Goal: Information Seeking & Learning: Learn about a topic

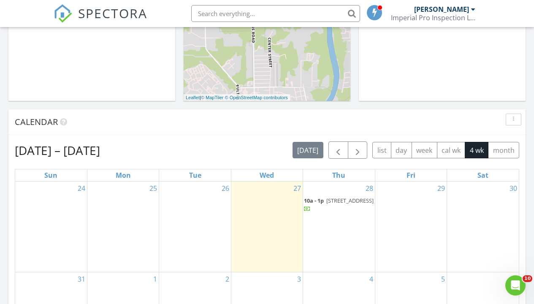
scroll to position [285, 0]
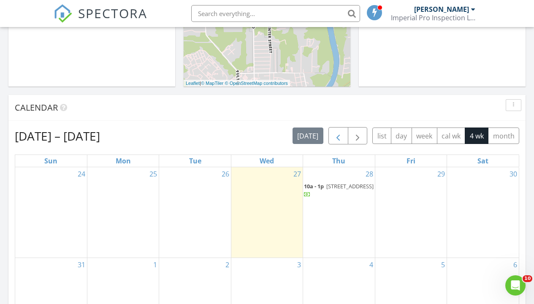
click at [336, 137] on span "button" at bounding box center [338, 136] width 10 height 10
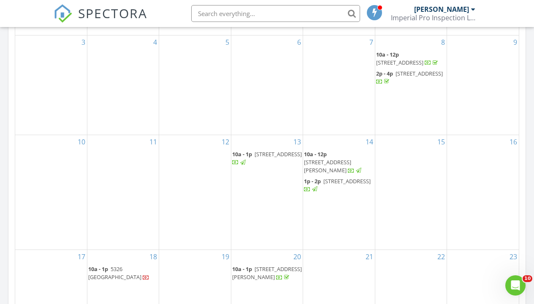
scroll to position [493, 0]
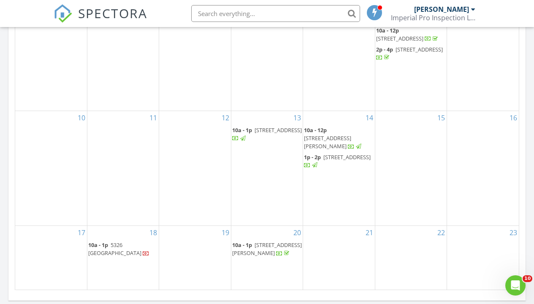
click at [342, 136] on span "812 Merry Ln, Wharton 77488" at bounding box center [327, 142] width 47 height 16
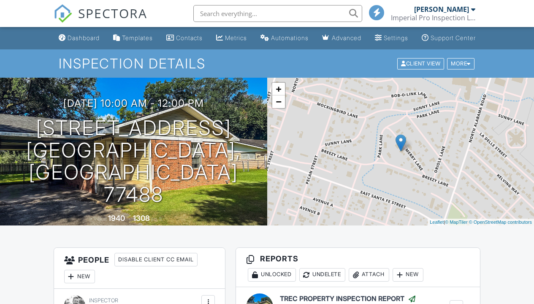
scroll to position [129, 0]
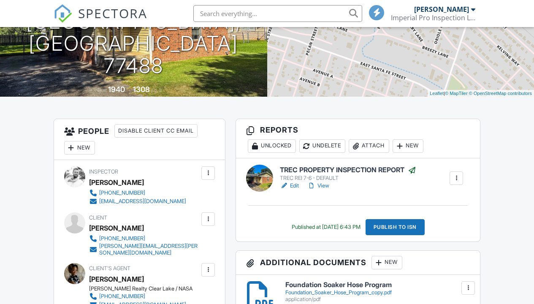
click at [390, 174] on h6 "TREC PROPERTY INSPECTION REPORT" at bounding box center [348, 170] width 136 height 8
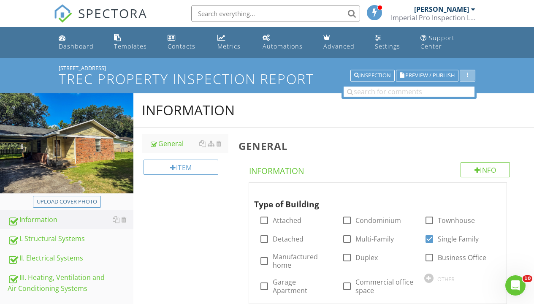
click at [467, 76] on icon "button" at bounding box center [467, 76] width 1 height 6
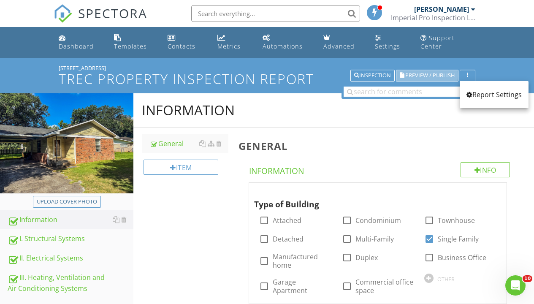
click at [419, 76] on span "Preview / Publish" at bounding box center [429, 75] width 49 height 5
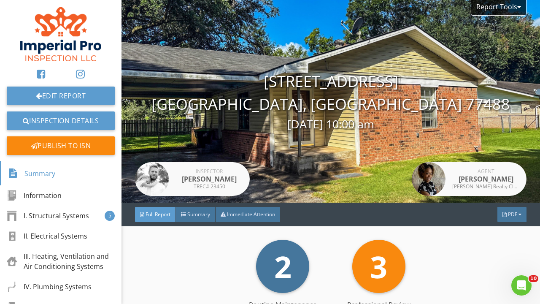
scroll to position [64, 0]
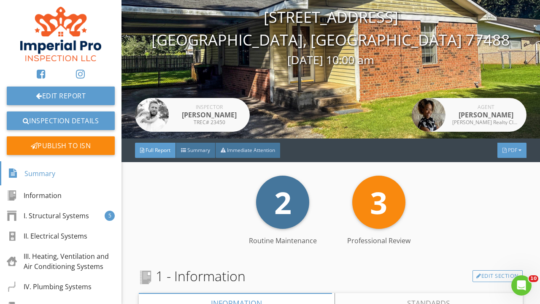
click at [510, 154] on div "PDF" at bounding box center [512, 150] width 29 height 15
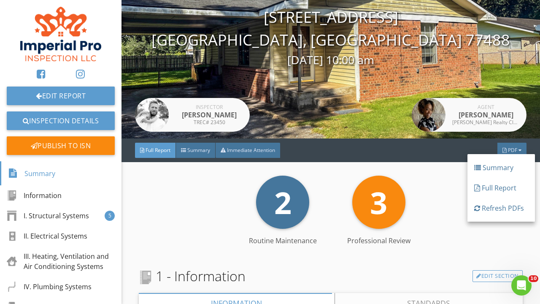
click at [440, 187] on div "2 Routine Maintenance 3 Professional Review" at bounding box center [331, 202] width 384 height 53
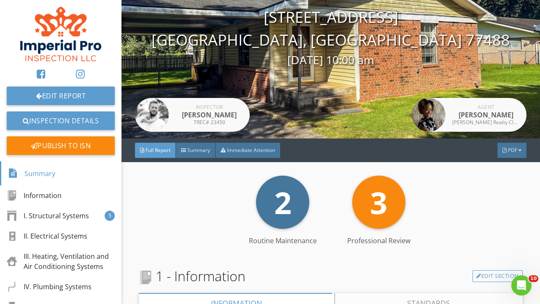
scroll to position [0, 0]
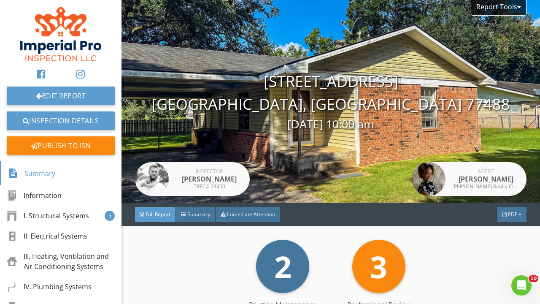
click at [502, 7] on div "Report Tools" at bounding box center [499, 8] width 56 height 16
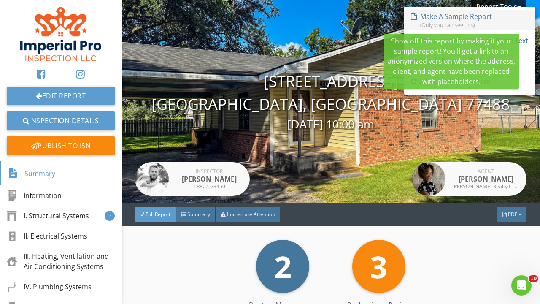
click at [471, 17] on div "Make A Sample Report" at bounding box center [456, 16] width 72 height 10
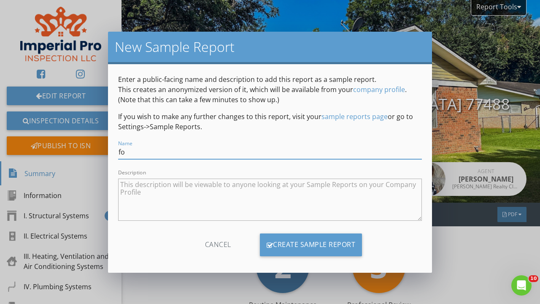
type input "f"
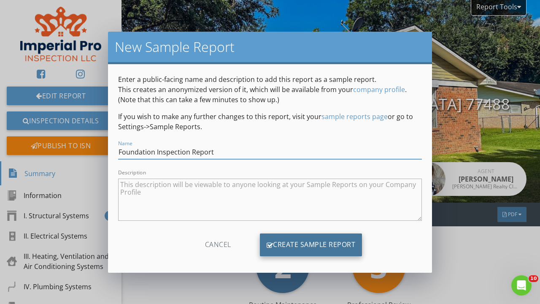
type input "Foundation Inspection Report"
click at [300, 243] on div "Create Sample Report" at bounding box center [311, 244] width 103 height 23
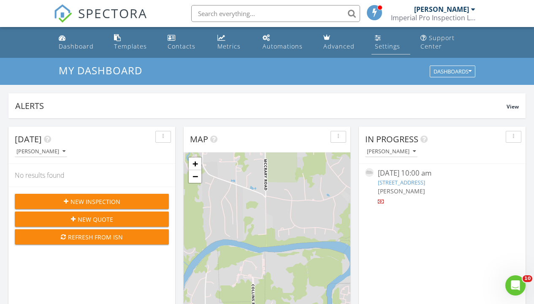
click at [387, 48] on div "Settings" at bounding box center [387, 46] width 25 height 8
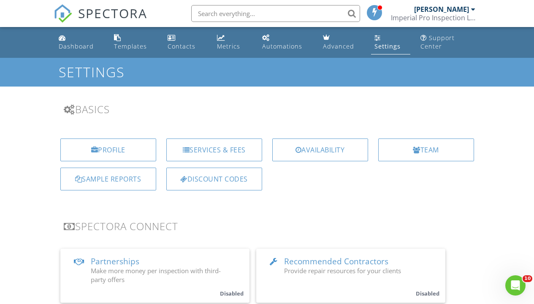
scroll to position [64, 0]
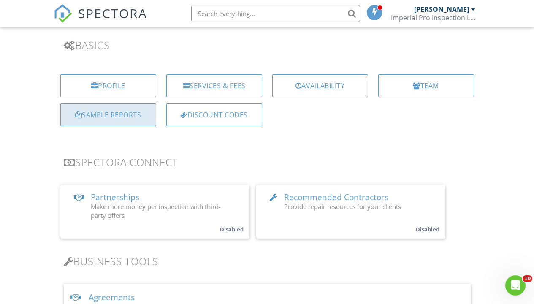
click at [114, 118] on div "Sample Reports" at bounding box center [108, 114] width 96 height 23
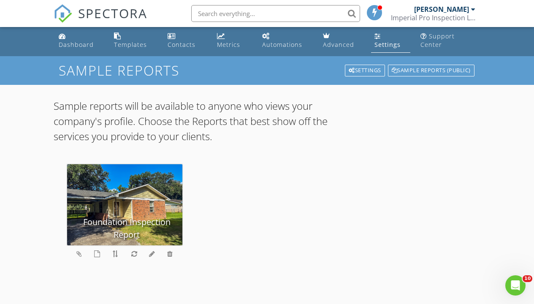
scroll to position [58, 0]
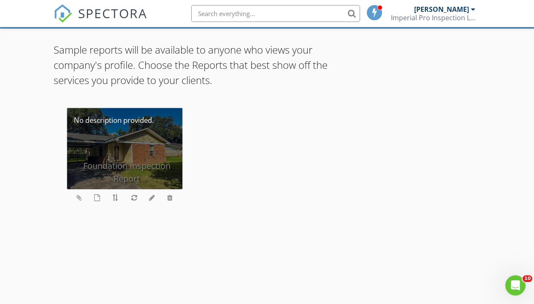
click at [146, 140] on div "Foundation Inspection Report" at bounding box center [124, 148] width 115 height 81
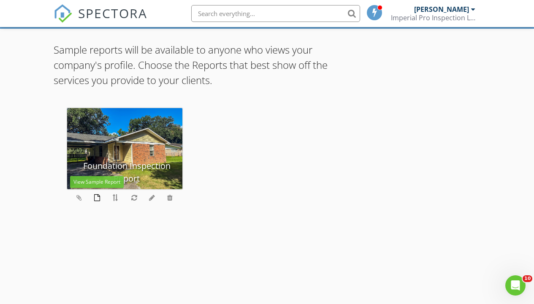
click at [96, 197] on icon at bounding box center [97, 197] width 6 height 7
click at [97, 196] on icon at bounding box center [97, 197] width 6 height 7
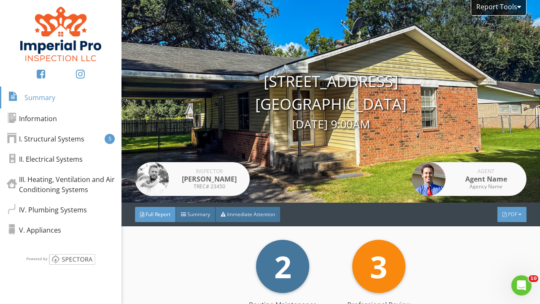
click at [505, 220] on div "PDF" at bounding box center [512, 214] width 29 height 15
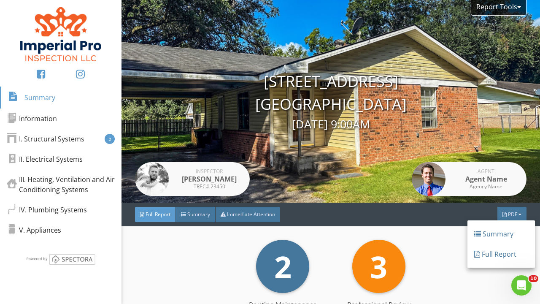
click at [498, 255] on div "Full Report" at bounding box center [501, 254] width 54 height 10
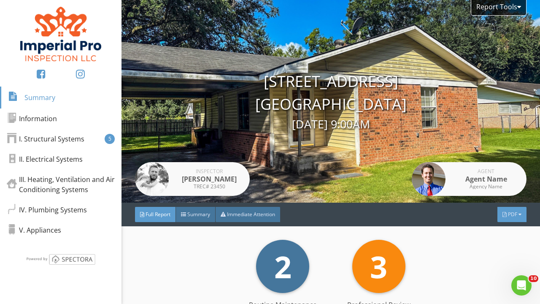
click at [510, 220] on div "PDF" at bounding box center [512, 214] width 29 height 15
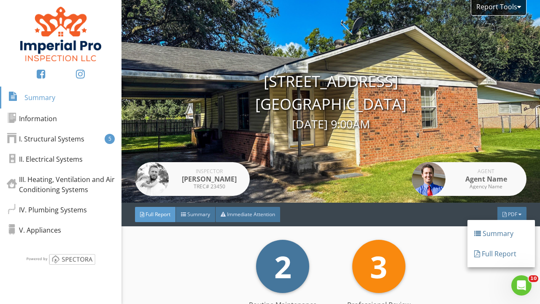
click at [501, 238] on div "Summary" at bounding box center [501, 233] width 54 height 10
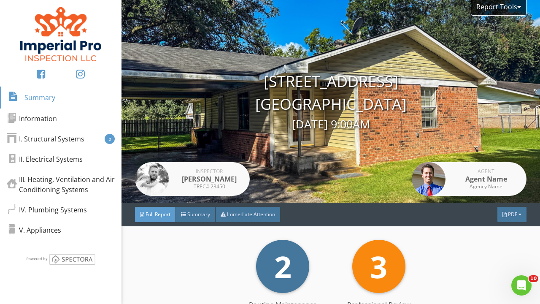
click at [504, 203] on div "Full Report Summary Immediate Attention PDF" at bounding box center [331, 215] width 419 height 24
click at [508, 211] on span "PDF" at bounding box center [512, 214] width 9 height 7
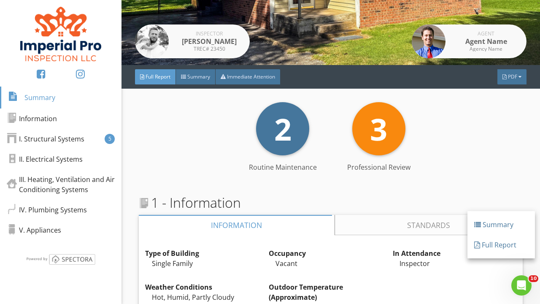
scroll to position [230, 0]
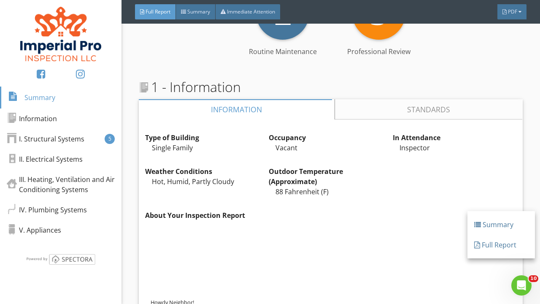
click at [448, 252] on p at bounding box center [334, 255] width 366 height 7
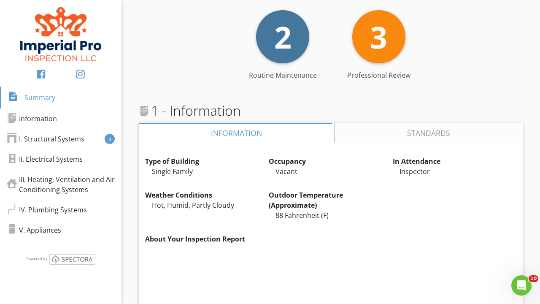
scroll to position [0, 0]
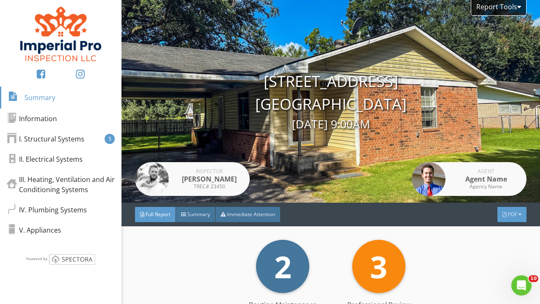
click at [503, 214] on div at bounding box center [505, 214] width 4 height 5
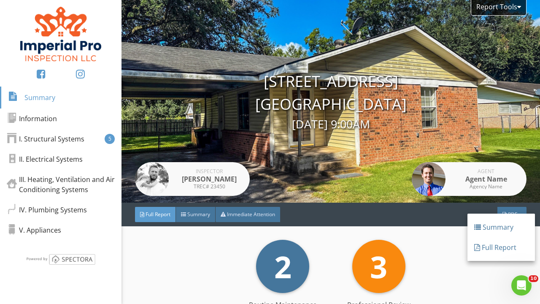
click at [477, 251] on div at bounding box center [477, 247] width 6 height 10
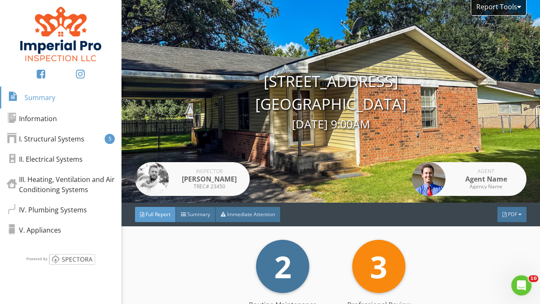
click at [506, 249] on div "2 Routine Maintenance 3 Professional Review" at bounding box center [331, 266] width 384 height 53
click at [511, 206] on div "Full Report Summary Immediate Attention PDF" at bounding box center [331, 215] width 419 height 24
click at [510, 214] on span "PDF" at bounding box center [512, 214] width 9 height 7
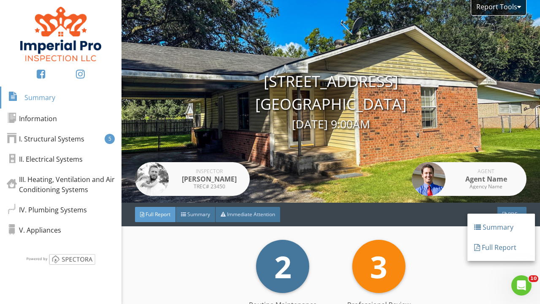
click at [457, 272] on div "2 Routine Maintenance 3 Professional Review" at bounding box center [331, 266] width 384 height 53
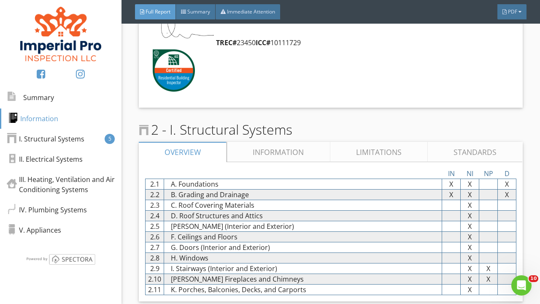
scroll to position [680, 0]
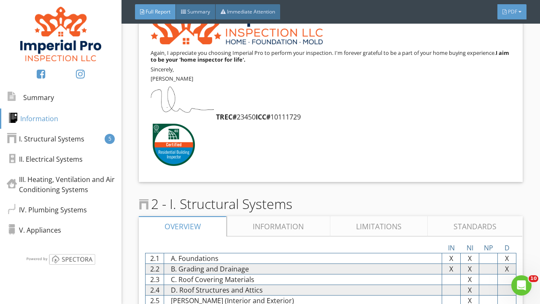
click at [509, 13] on span "PDF" at bounding box center [512, 11] width 9 height 7
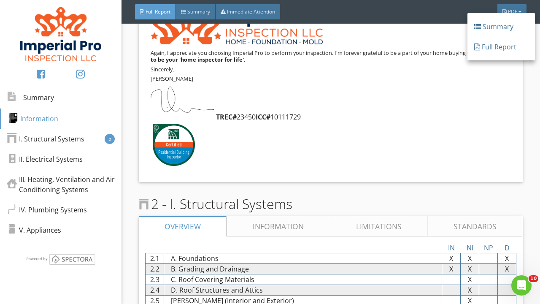
click at [476, 48] on div at bounding box center [477, 46] width 6 height 7
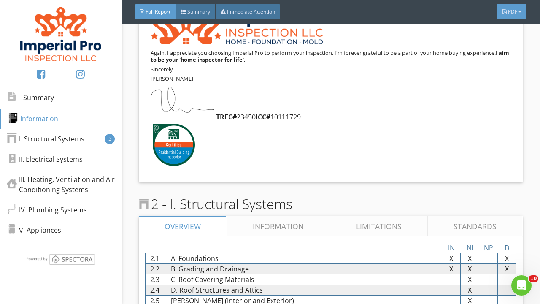
click at [512, 16] on div "PDF" at bounding box center [512, 11] width 29 height 15
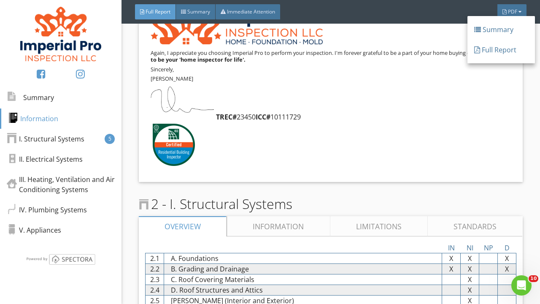
click at [509, 51] on div "Full Report" at bounding box center [501, 50] width 54 height 10
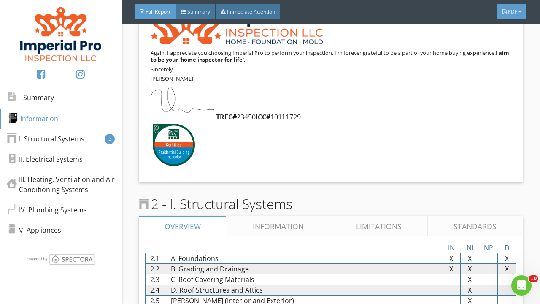
click at [518, 12] on div "PDF" at bounding box center [512, 11] width 29 height 15
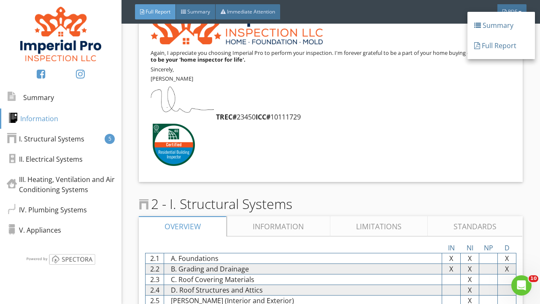
click at [496, 24] on div "Summary" at bounding box center [501, 25] width 54 height 10
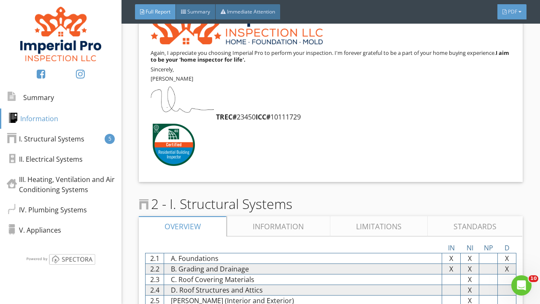
click at [511, 11] on span "PDF" at bounding box center [512, 11] width 9 height 7
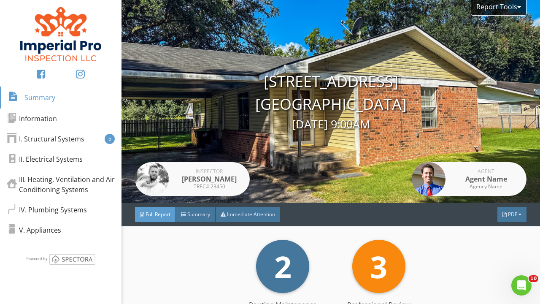
scroll to position [366, 0]
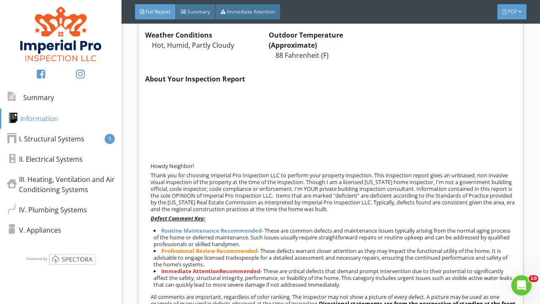
click at [507, 11] on div "PDF" at bounding box center [512, 11] width 29 height 15
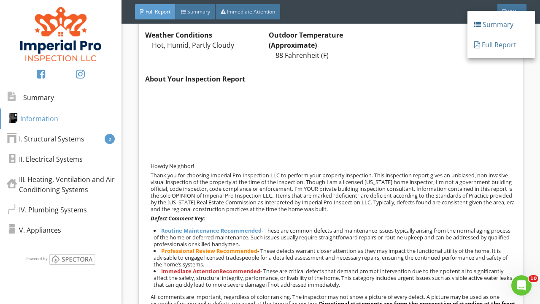
click at [497, 43] on div "Full Report" at bounding box center [501, 45] width 54 height 10
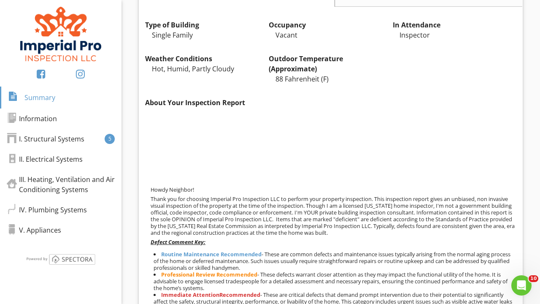
scroll to position [81, 0]
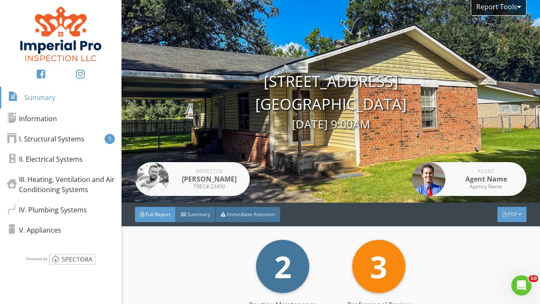
click at [508, 214] on span "PDF" at bounding box center [512, 214] width 9 height 7
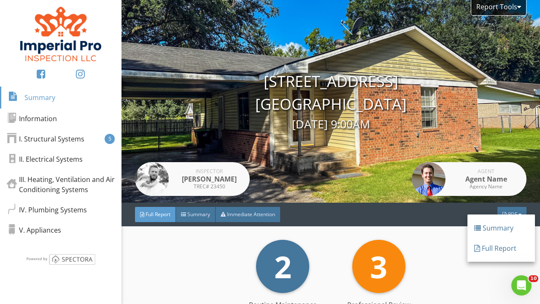
click at [491, 251] on div "Full Report" at bounding box center [501, 248] width 54 height 10
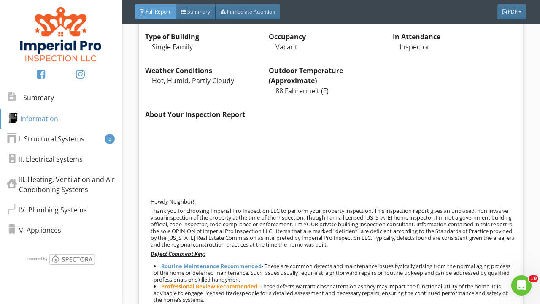
scroll to position [264, 0]
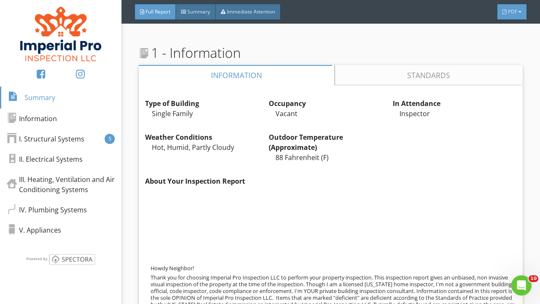
click at [507, 15] on div "PDF" at bounding box center [512, 11] width 29 height 15
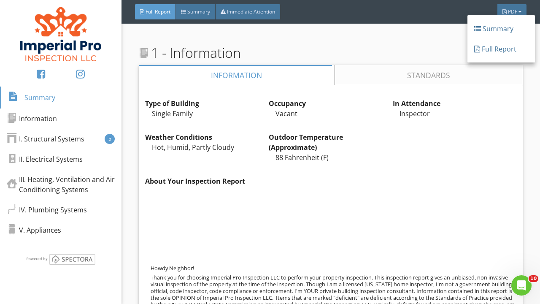
click at [480, 52] on div at bounding box center [477, 49] width 6 height 10
click at [489, 49] on div "1 - Information" at bounding box center [331, 53] width 384 height 20
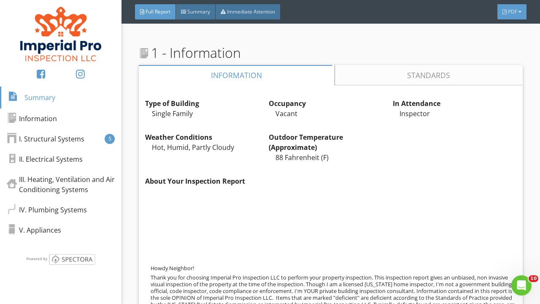
click at [518, 13] on div "PDF" at bounding box center [512, 11] width 29 height 15
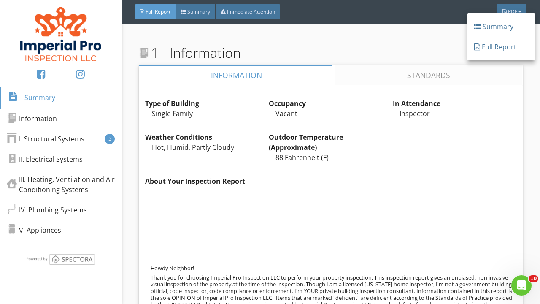
click at [512, 47] on div "Full Report" at bounding box center [501, 47] width 54 height 10
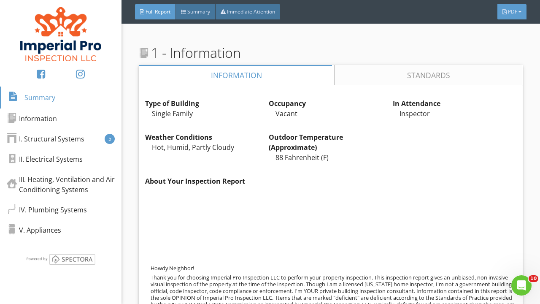
click at [518, 9] on div "PDF" at bounding box center [512, 11] width 29 height 15
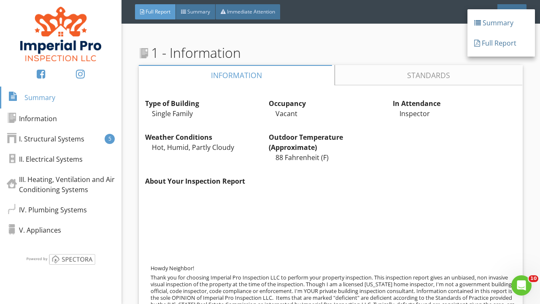
click at [482, 42] on div "Full Report" at bounding box center [501, 43] width 54 height 10
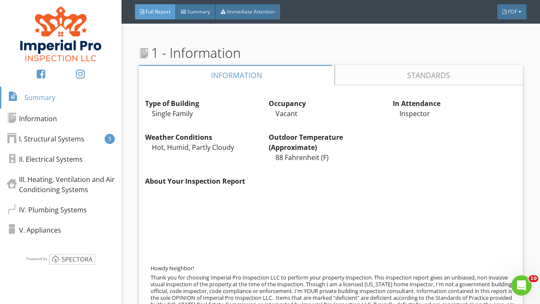
drag, startPoint x: 512, startPoint y: 14, endPoint x: 510, endPoint y: 18, distance: 4.7
click at [512, 14] on span "PDF" at bounding box center [512, 11] width 9 height 7
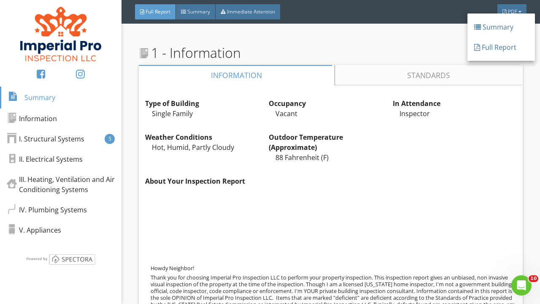
click at [491, 51] on div "Full Report" at bounding box center [501, 47] width 54 height 10
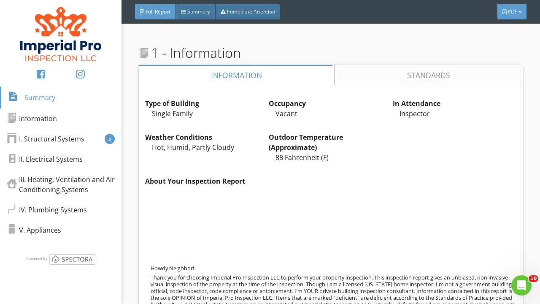
click at [514, 14] on span "PDF" at bounding box center [512, 11] width 9 height 7
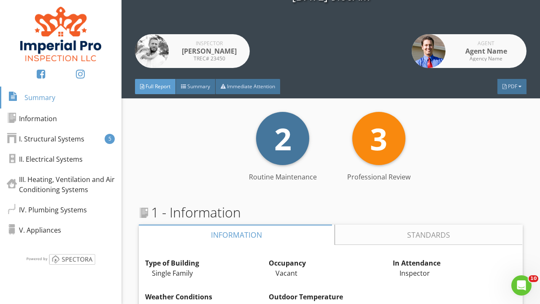
scroll to position [141, 0]
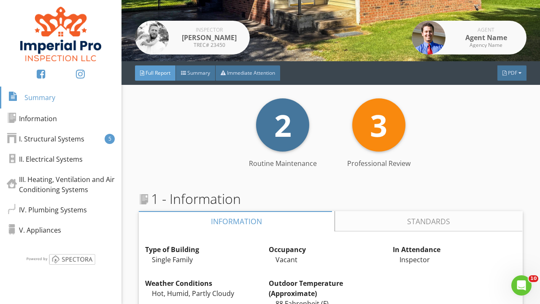
click at [508, 67] on div "PDF" at bounding box center [512, 72] width 29 height 15
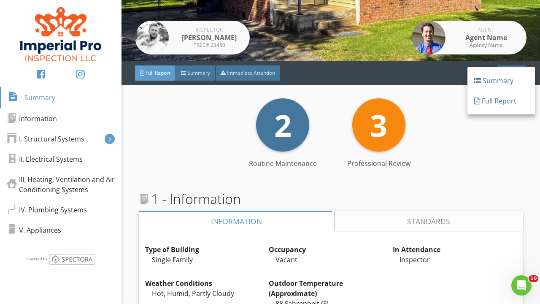
click at [481, 102] on div "Full Report" at bounding box center [501, 101] width 54 height 10
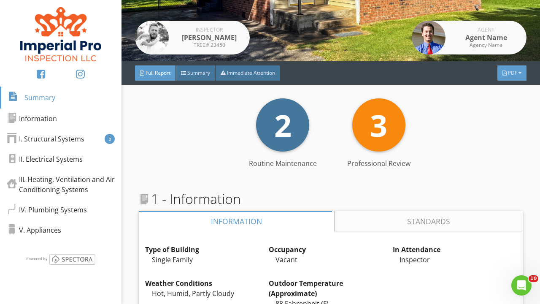
click at [512, 68] on div "PDF" at bounding box center [512, 72] width 29 height 15
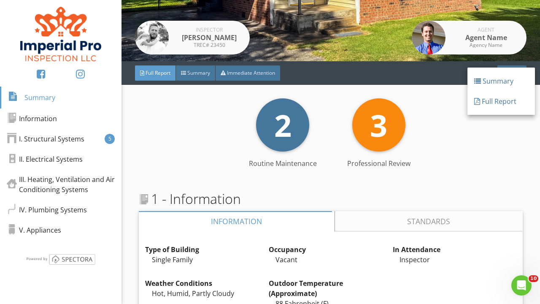
click at [507, 98] on div "Full Report" at bounding box center [501, 101] width 54 height 10
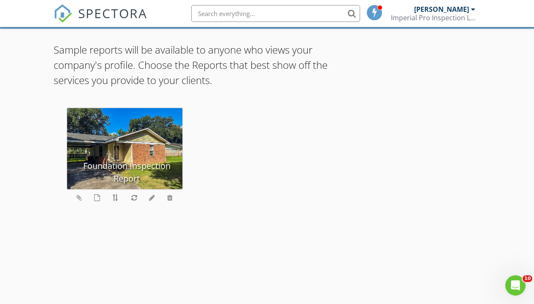
click at [104, 198] on div at bounding box center [124, 199] width 115 height 20
click at [96, 197] on icon at bounding box center [97, 197] width 6 height 7
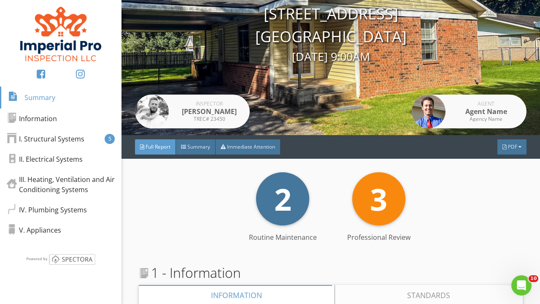
scroll to position [136, 0]
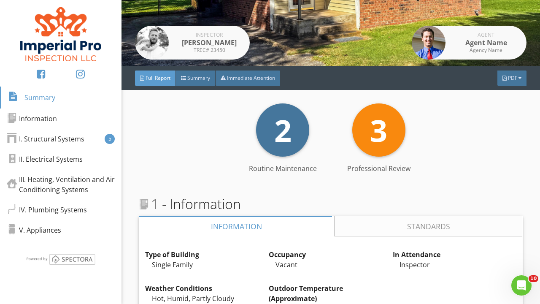
click at [510, 82] on div "PDF" at bounding box center [512, 77] width 29 height 15
click at [483, 114] on div "Full Report" at bounding box center [501, 116] width 54 height 10
click at [498, 116] on div "2 Routine Maintenance 3 Professional Review" at bounding box center [331, 129] width 384 height 53
click at [519, 77] on div at bounding box center [520, 78] width 3 height 5
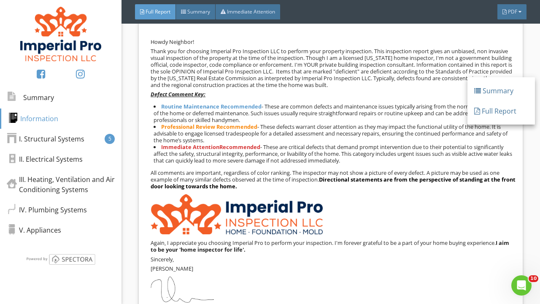
scroll to position [492, 0]
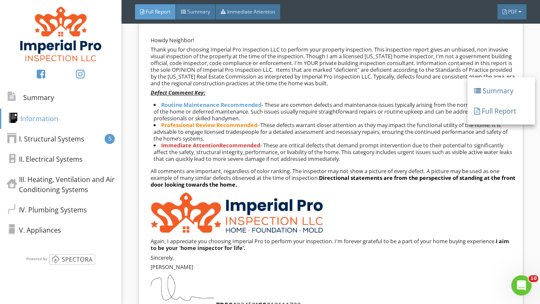
click at [503, 109] on div "Full Report" at bounding box center [501, 111] width 54 height 10
click at [486, 116] on li "Routine Maintenance Recommended - These are common defects and maintenance issu…" at bounding box center [335, 111] width 363 height 20
click at [491, 79] on p "Thank you for choosing Imperial Pro Inspection LLC to perform your property ins…" at bounding box center [334, 66] width 366 height 41
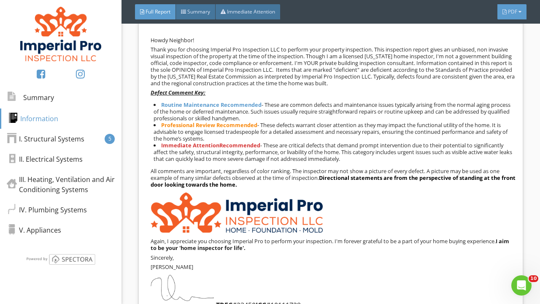
click at [502, 17] on div "PDF" at bounding box center [512, 11] width 29 height 15
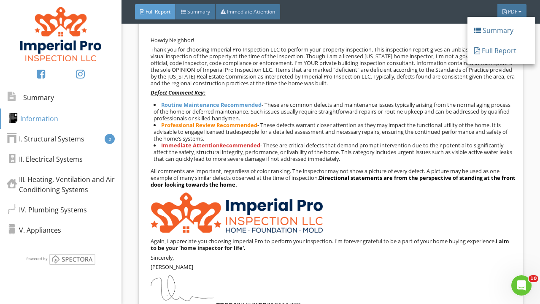
click at [491, 35] on div "Summary" at bounding box center [502, 30] width 68 height 20
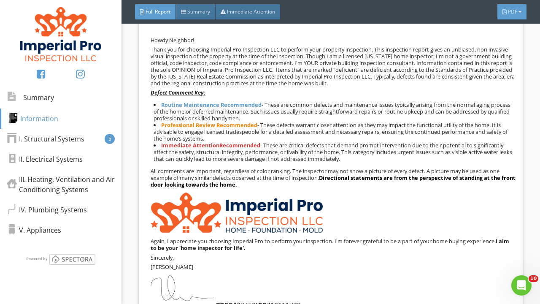
click at [504, 11] on div at bounding box center [505, 11] width 4 height 5
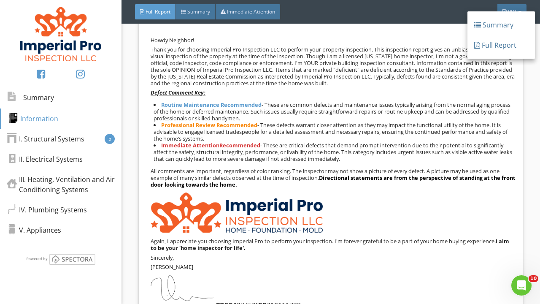
click at [498, 44] on div "Full Report" at bounding box center [501, 45] width 54 height 10
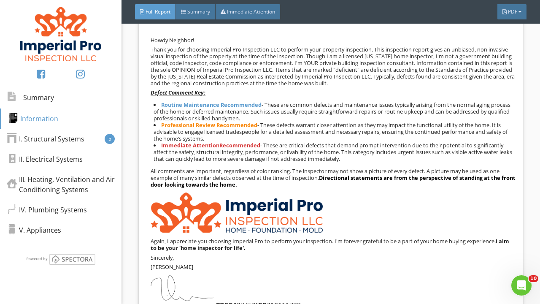
drag, startPoint x: 499, startPoint y: 47, endPoint x: 502, endPoint y: 37, distance: 10.8
click at [499, 46] on p "Thank you for choosing Imperial Pro Inspection LLC to perform your property ins…" at bounding box center [334, 66] width 366 height 41
click at [515, 6] on div "PDF" at bounding box center [512, 11] width 29 height 15
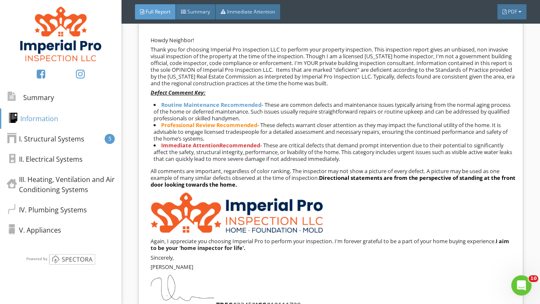
click at [515, 40] on div "Type of Building Single Family Edit Occupancy Vacant Edit In Attendance Inspect…" at bounding box center [331, 113] width 384 height 513
click at [183, 19] on div "Full Report Summary Immediate Attention PDF" at bounding box center [331, 12] width 419 height 24
click at [203, 11] on span "Summary" at bounding box center [198, 11] width 23 height 7
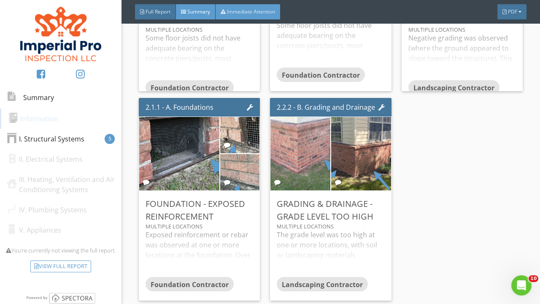
scroll to position [355, 0]
click at [245, 11] on span "Immediate Attention" at bounding box center [251, 11] width 48 height 7
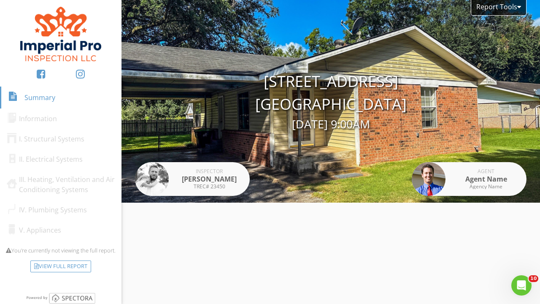
scroll to position [0, 0]
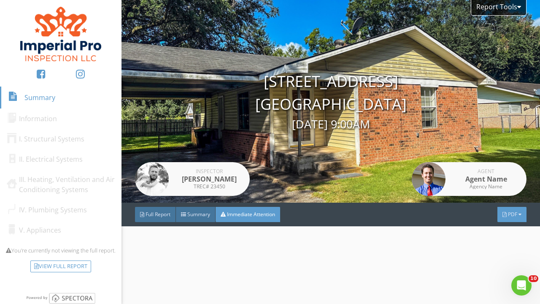
click at [518, 215] on div "PDF" at bounding box center [512, 214] width 29 height 15
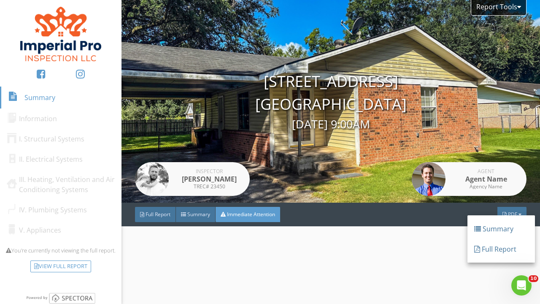
click at [501, 249] on div "Full Report" at bounding box center [501, 249] width 54 height 10
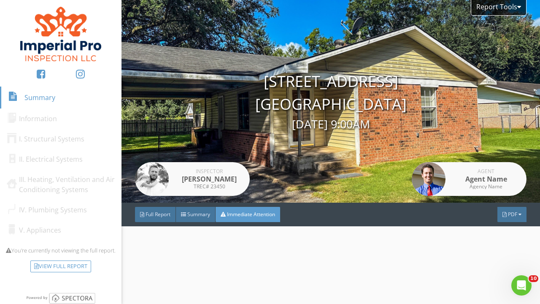
drag, startPoint x: 509, startPoint y: 211, endPoint x: 508, endPoint y: 220, distance: 8.1
click at [510, 211] on span "PDF" at bounding box center [512, 214] width 9 height 7
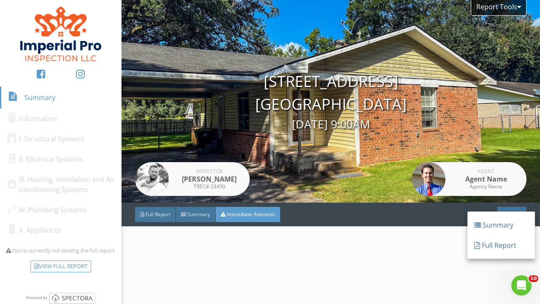
click at [484, 248] on div "Full Report" at bounding box center [501, 245] width 54 height 10
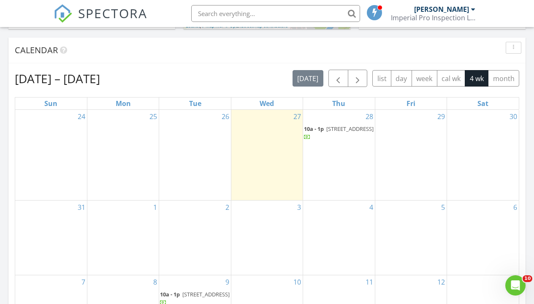
scroll to position [355, 0]
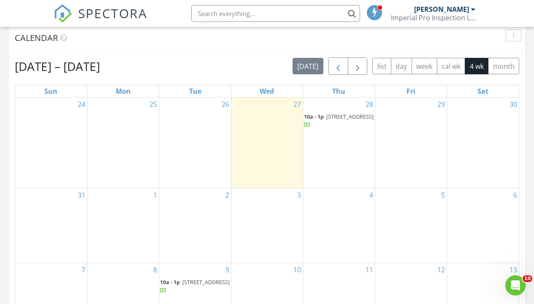
click at [340, 66] on span "button" at bounding box center [338, 66] width 10 height 10
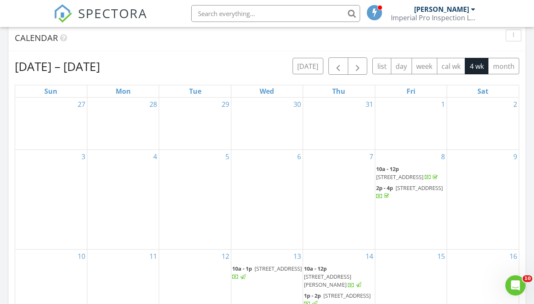
scroll to position [416, 0]
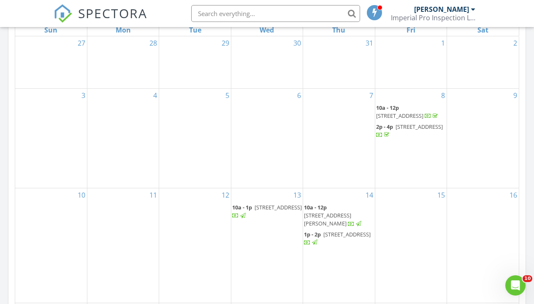
click at [343, 211] on span "[STREET_ADDRESS][PERSON_NAME]" at bounding box center [327, 219] width 47 height 16
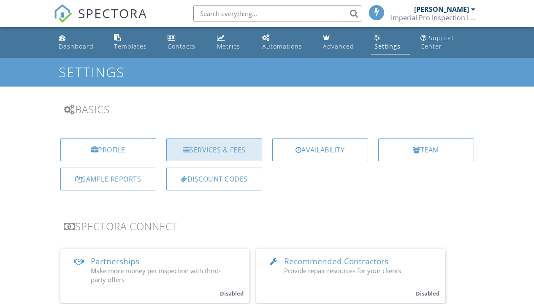
scroll to position [55, 0]
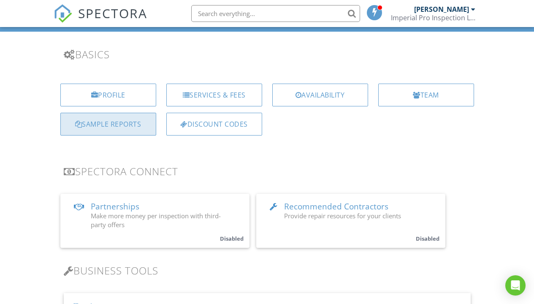
click at [122, 122] on div "Sample Reports" at bounding box center [108, 124] width 96 height 23
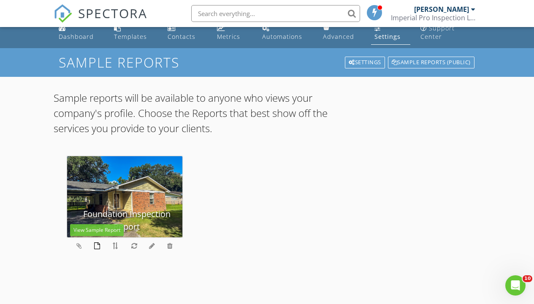
click at [97, 244] on icon at bounding box center [97, 245] width 6 height 7
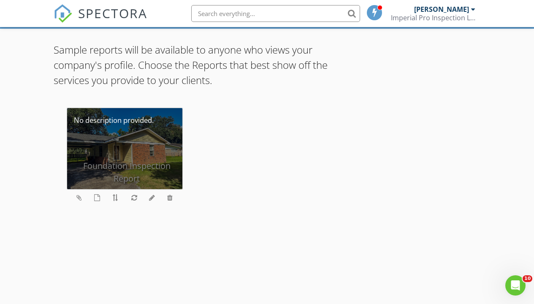
click at [135, 144] on div "Foundation Inspection Report" at bounding box center [124, 148] width 115 height 81
click at [132, 164] on div "Foundation Inspection Report" at bounding box center [124, 148] width 115 height 81
click at [134, 170] on div "Foundation Inspection Report" at bounding box center [124, 148] width 115 height 81
click at [156, 125] on div "Foundation Inspection Report" at bounding box center [124, 148] width 115 height 81
click at [139, 118] on div "Foundation Inspection Report" at bounding box center [124, 148] width 115 height 81
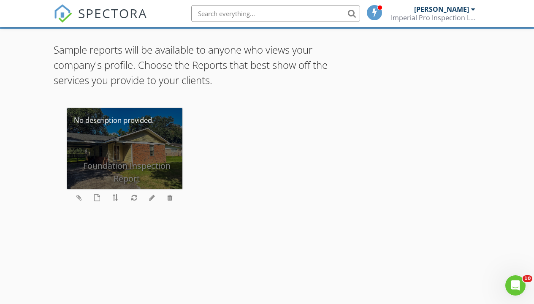
click at [127, 173] on div "Foundation Inspection Report" at bounding box center [124, 148] width 115 height 81
click at [126, 179] on div "Foundation Inspection Report" at bounding box center [124, 148] width 115 height 81
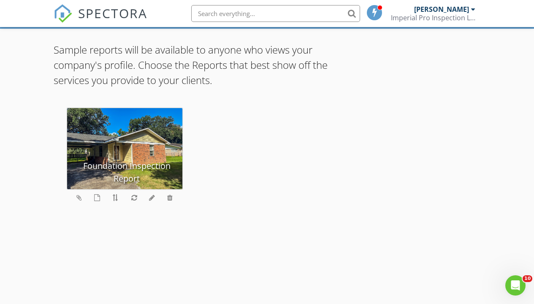
click at [130, 197] on div at bounding box center [124, 199] width 115 height 20
click at [136, 197] on icon at bounding box center [134, 197] width 6 height 7
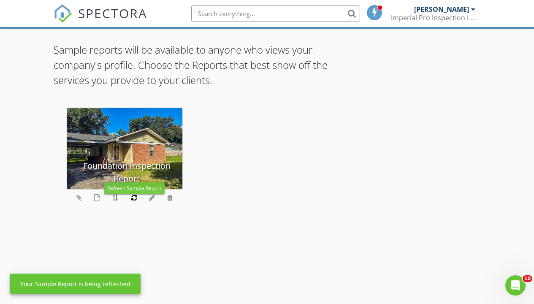
click at [133, 196] on icon at bounding box center [134, 197] width 6 height 7
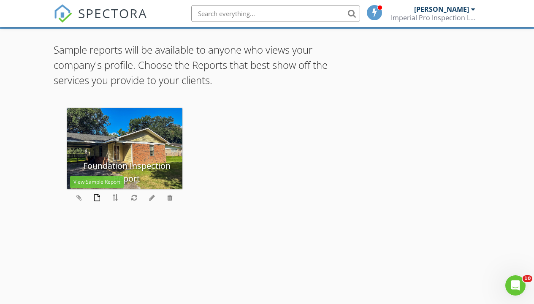
click at [95, 195] on icon at bounding box center [97, 197] width 6 height 7
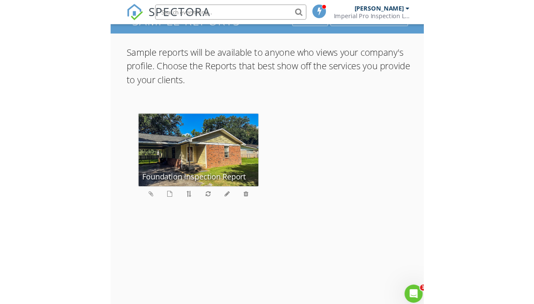
scroll to position [15, 0]
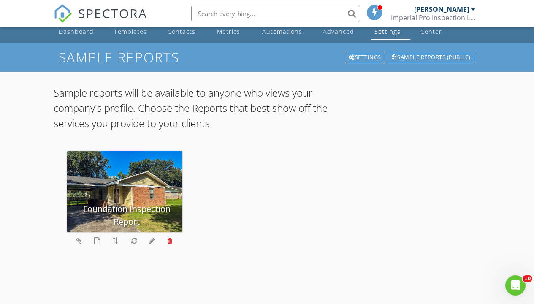
click at [171, 241] on icon at bounding box center [169, 240] width 5 height 7
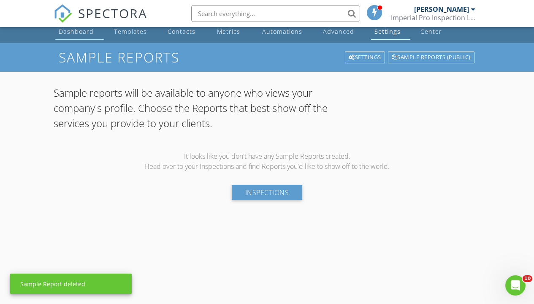
scroll to position [0, 0]
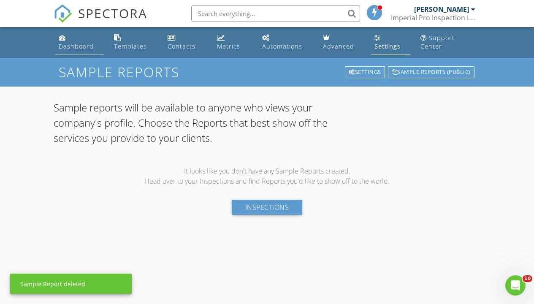
click at [89, 48] on div "Dashboard" at bounding box center [76, 46] width 35 height 8
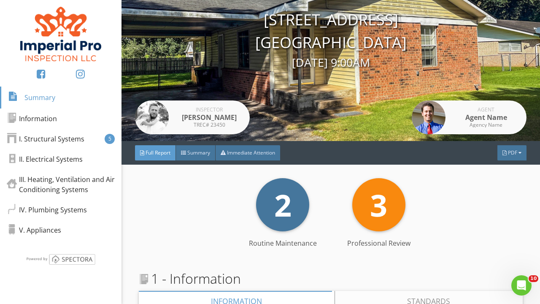
scroll to position [136, 0]
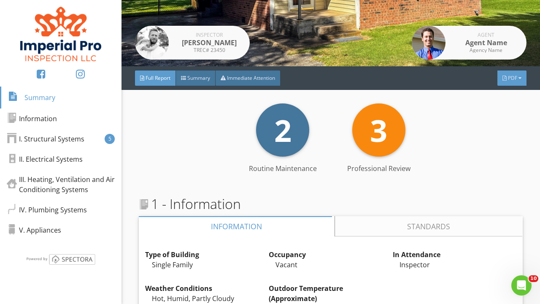
click at [509, 78] on span "PDF" at bounding box center [512, 77] width 9 height 7
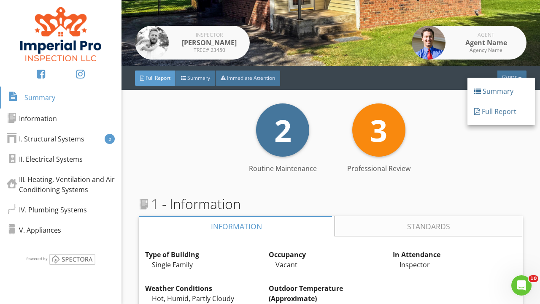
click at [489, 113] on div "Full Report" at bounding box center [501, 111] width 54 height 10
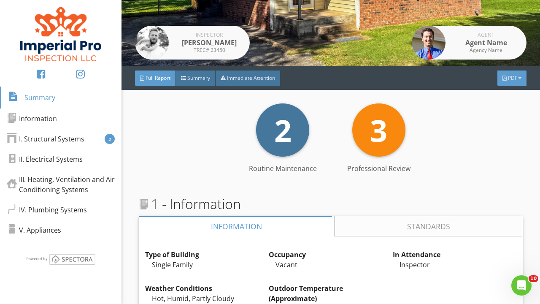
click at [511, 81] on span "PDF" at bounding box center [512, 77] width 9 height 7
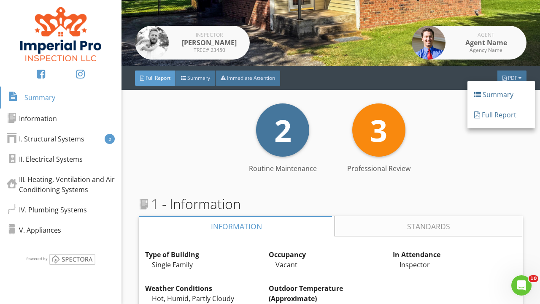
click at [510, 106] on div "Full Report" at bounding box center [502, 115] width 68 height 20
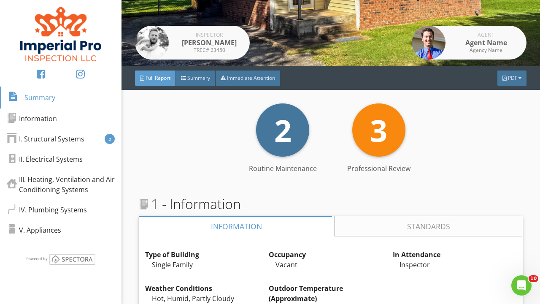
click at [512, 116] on div "2 Routine Maintenance 3 Professional Review" at bounding box center [331, 129] width 384 height 53
click at [509, 75] on span "PDF" at bounding box center [512, 77] width 9 height 7
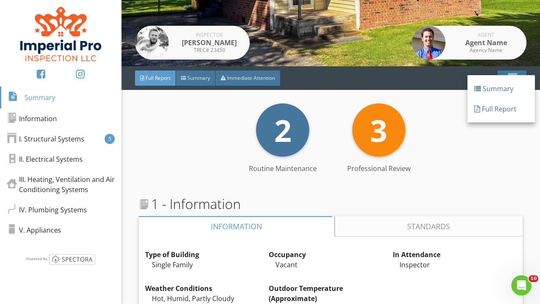
drag, startPoint x: 508, startPoint y: 75, endPoint x: 508, endPoint y: 96, distance: 21.1
click at [508, 76] on div "TREC# 23450 Deficiency Not Present Not Inspected Inspected Deficiency Not Prese…" at bounding box center [270, 152] width 540 height 304
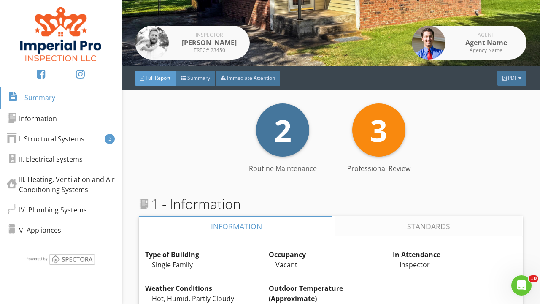
click at [510, 88] on div "Full Report Summary Immediate Attention PDF" at bounding box center [331, 78] width 419 height 24
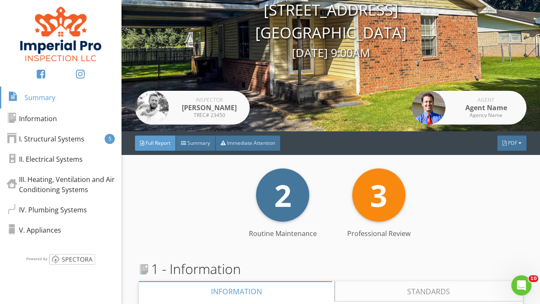
scroll to position [137, 0]
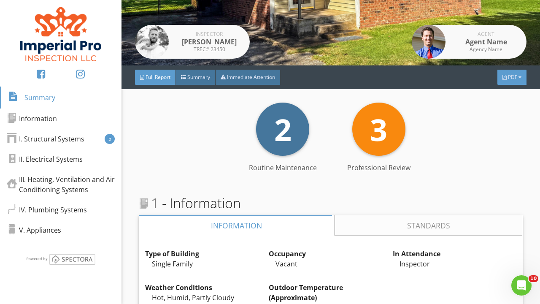
click at [505, 81] on div "PDF" at bounding box center [512, 77] width 29 height 15
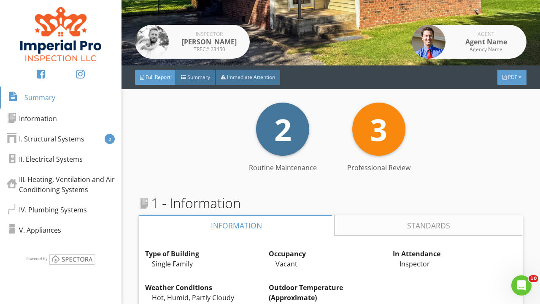
click at [519, 79] on div at bounding box center [520, 77] width 3 height 5
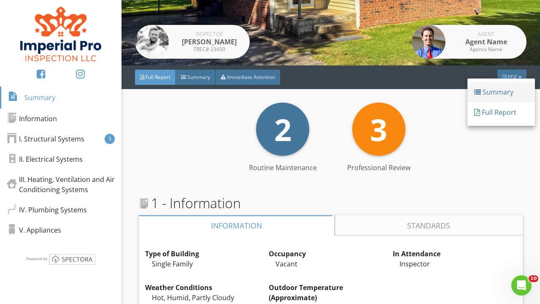
click at [472, 87] on link "Summary" at bounding box center [502, 92] width 68 height 20
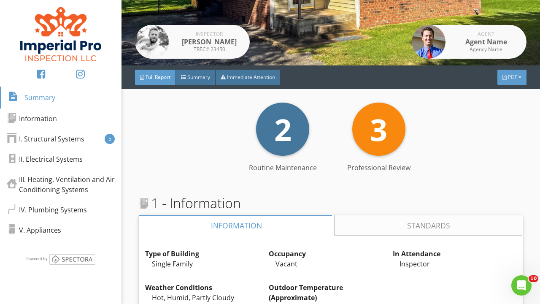
click at [501, 75] on div "PDF" at bounding box center [512, 77] width 29 height 15
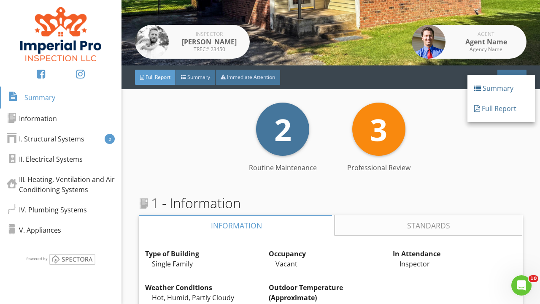
click at [466, 122] on div "2 Routine Maintenance 3 Professional Review" at bounding box center [331, 129] width 384 height 53
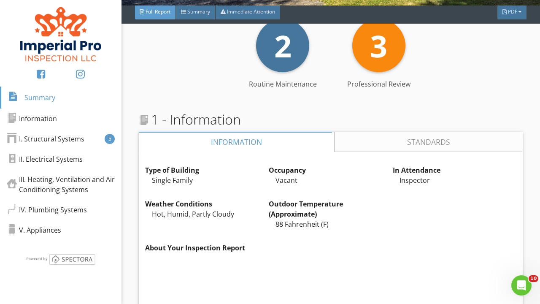
scroll to position [342, 0]
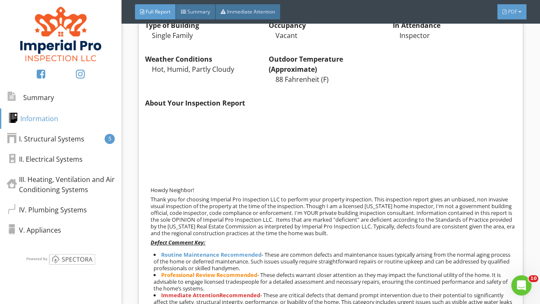
click at [506, 11] on div at bounding box center [505, 11] width 4 height 5
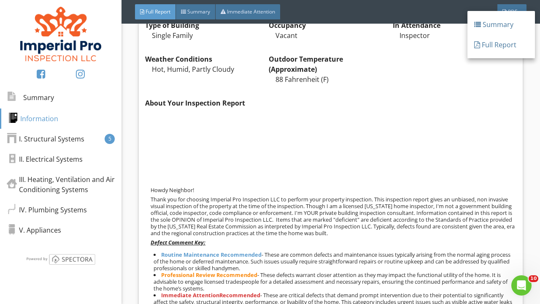
click at [533, 38] on div "Full Report" at bounding box center [502, 45] width 68 height 20
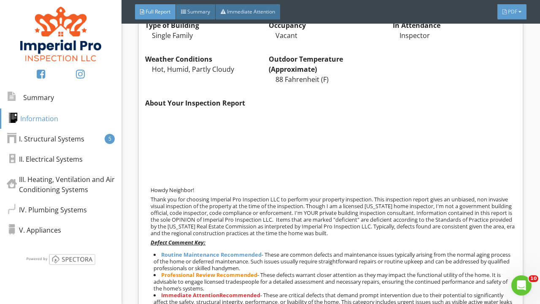
click at [517, 13] on span "PDF" at bounding box center [512, 11] width 9 height 7
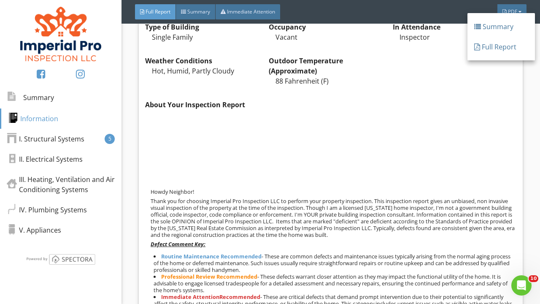
drag, startPoint x: 509, startPoint y: 80, endPoint x: 500, endPoint y: 73, distance: 10.8
click at [508, 80] on div "Type of Building Single Family Edit Occupancy Vacant Edit In Attendance Inspect…" at bounding box center [330, 265] width 371 height 500
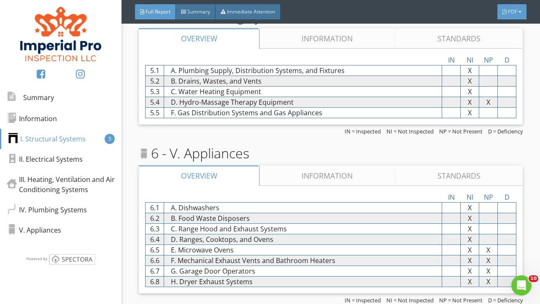
scroll to position [1323, 0]
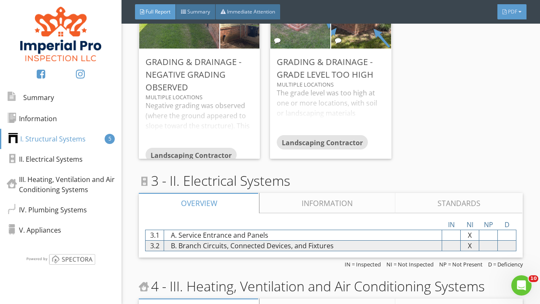
click at [515, 11] on span "PDF" at bounding box center [512, 11] width 9 height 7
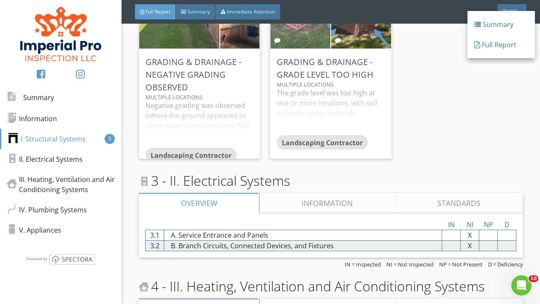
click at [477, 48] on div at bounding box center [477, 45] width 6 height 10
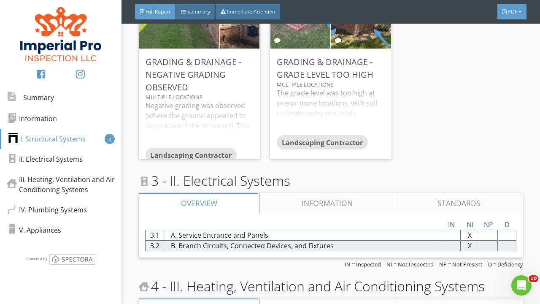
click at [510, 11] on span "PDF" at bounding box center [512, 11] width 9 height 7
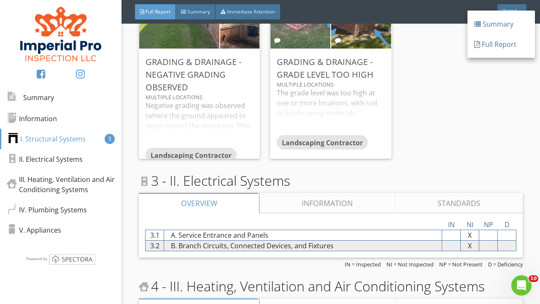
click at [483, 42] on div "Full Report" at bounding box center [501, 44] width 54 height 10
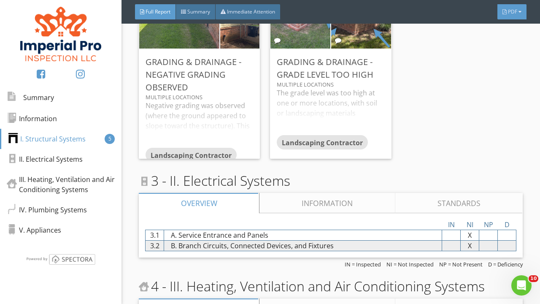
click at [518, 12] on div "PDF" at bounding box center [512, 11] width 29 height 15
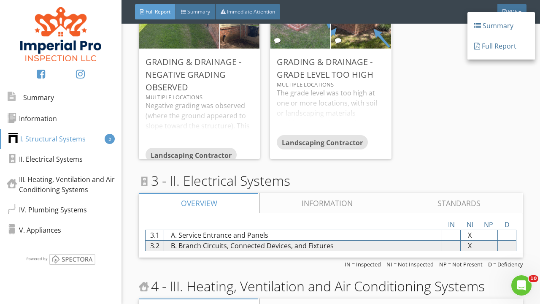
click at [480, 49] on div at bounding box center [477, 46] width 6 height 7
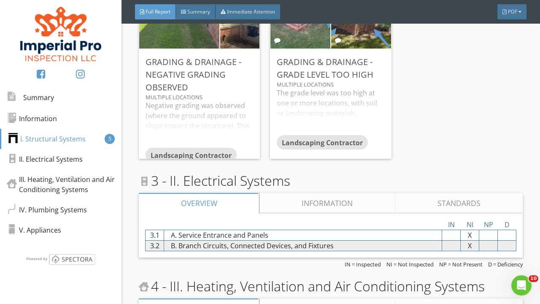
click at [511, 14] on span "PDF" at bounding box center [512, 11] width 9 height 7
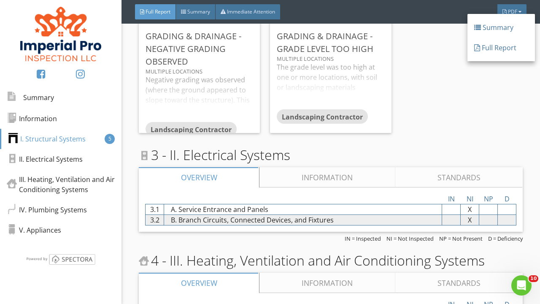
scroll to position [1385, 0]
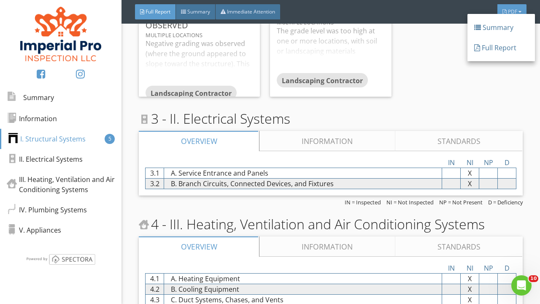
click at [520, 8] on div "PDF" at bounding box center [512, 11] width 29 height 15
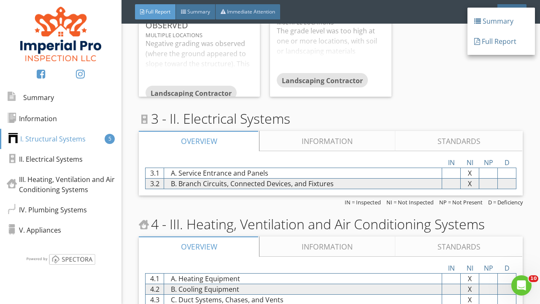
click at [520, 8] on div "Summary Full Report" at bounding box center [502, 31] width 68 height 47
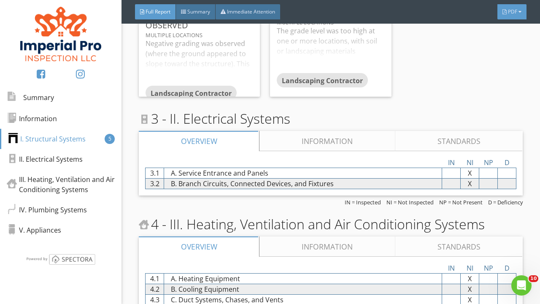
click at [520, 6] on div "PDF" at bounding box center [512, 11] width 29 height 15
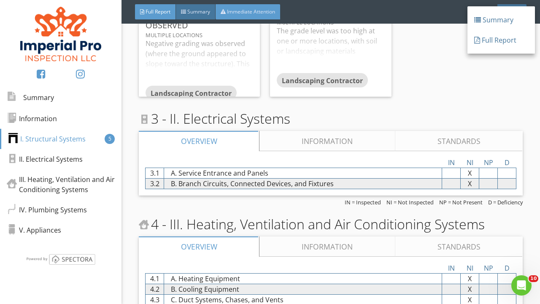
click at [267, 12] on span "Immediate Attention" at bounding box center [251, 11] width 48 height 7
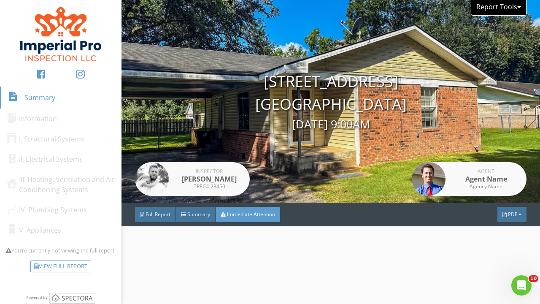
click at [513, 9] on div "Report Tools" at bounding box center [499, 8] width 56 height 16
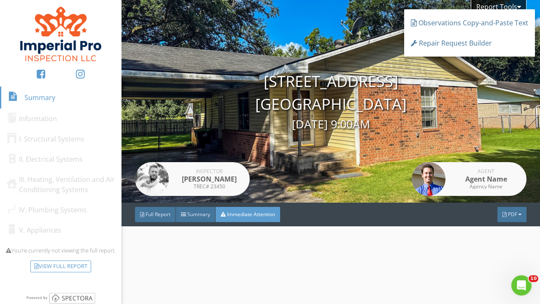
click at [408, 120] on div "8/26/2025 9:00AM" at bounding box center [331, 124] width 419 height 17
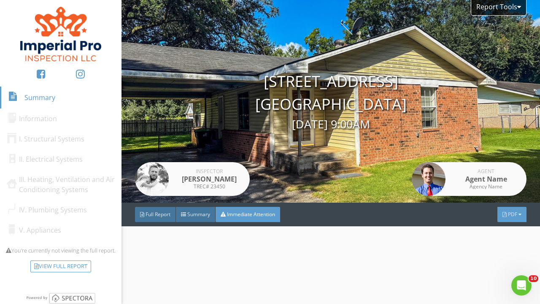
click at [514, 216] on span "PDF" at bounding box center [512, 214] width 9 height 7
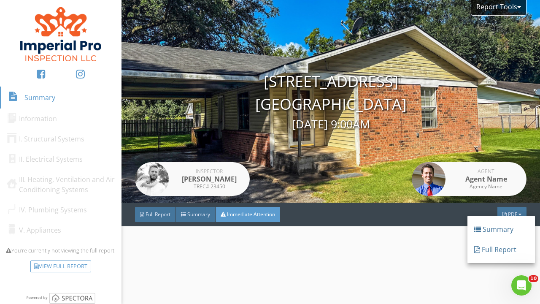
click at [477, 250] on div at bounding box center [477, 249] width 6 height 7
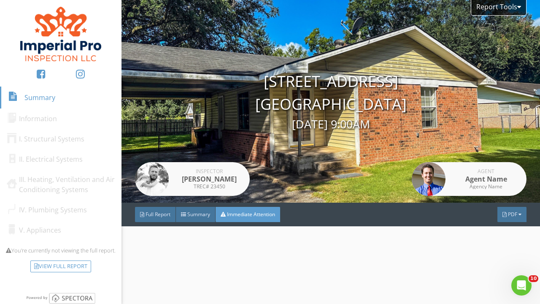
click at [480, 250] on div "Report Tools 1234 Main Street Richmond, TX 77406 8/26/2025 9:00AM Inspector Nei…" at bounding box center [331, 152] width 419 height 304
click at [518, 218] on div "PDF" at bounding box center [512, 214] width 29 height 15
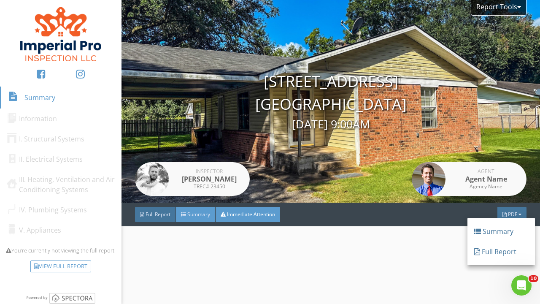
click at [197, 214] on span "Summary" at bounding box center [198, 214] width 23 height 7
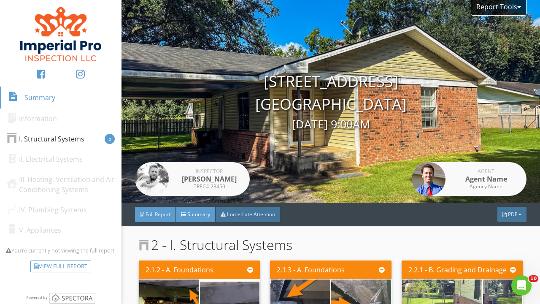
click at [163, 214] on span "Full Report" at bounding box center [158, 214] width 25 height 7
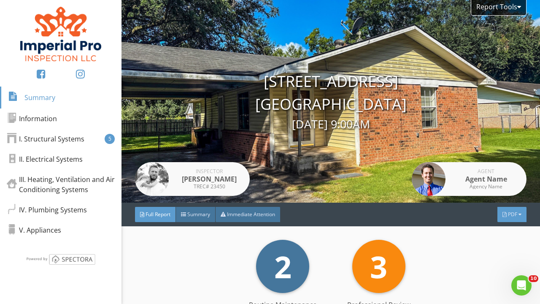
click at [501, 218] on div "PDF" at bounding box center [512, 214] width 29 height 15
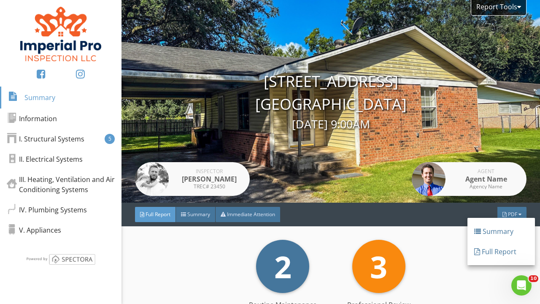
click at [480, 253] on div at bounding box center [477, 251] width 6 height 7
click at [480, 253] on div "2 Routine Maintenance 3 Professional Review" at bounding box center [331, 266] width 384 height 53
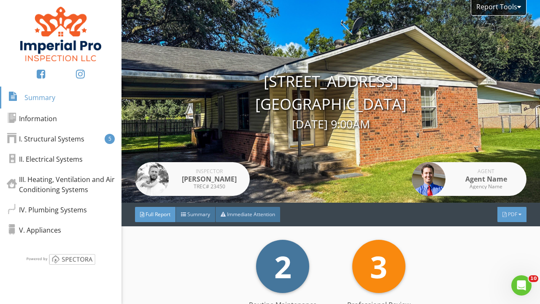
click at [500, 217] on div "PDF" at bounding box center [512, 214] width 29 height 15
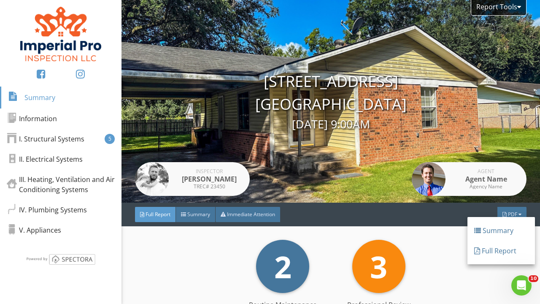
click at [488, 253] on div "Full Report" at bounding box center [501, 251] width 54 height 10
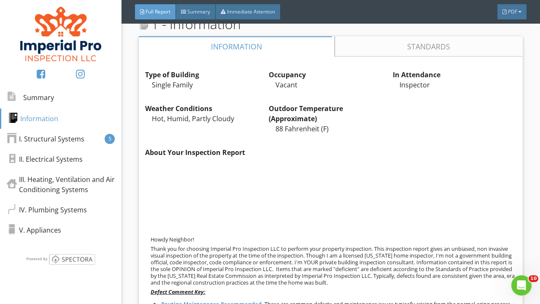
scroll to position [214, 0]
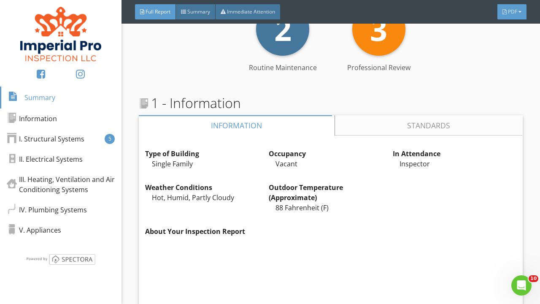
click at [504, 14] on div at bounding box center [505, 11] width 4 height 5
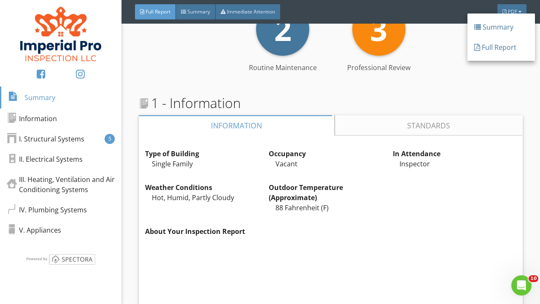
click at [479, 49] on div at bounding box center [477, 47] width 6 height 7
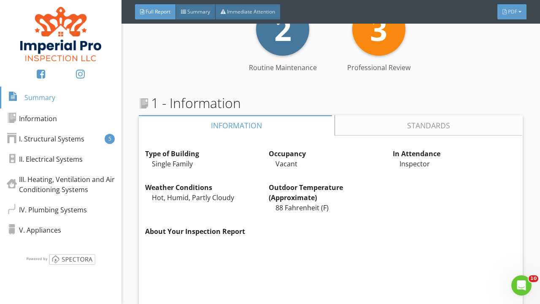
click at [516, 10] on span "PDF" at bounding box center [512, 11] width 9 height 7
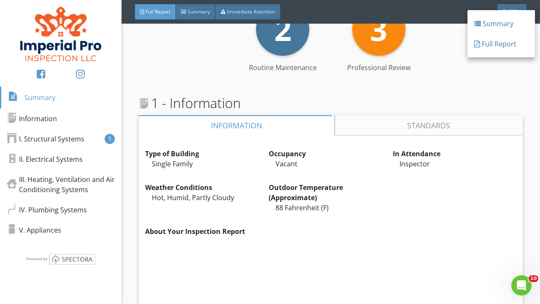
click at [517, 44] on div "Full Report" at bounding box center [501, 44] width 54 height 10
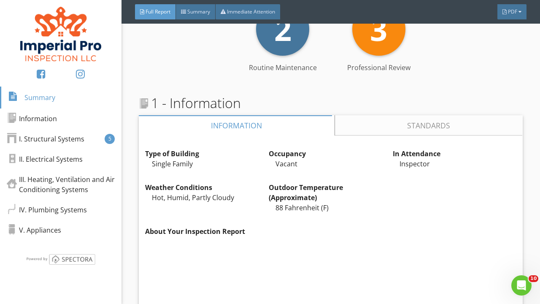
click at [502, 44] on div "2 Routine Maintenance 3 Professional Review" at bounding box center [331, 29] width 384 height 53
click at [512, 8] on span "PDF" at bounding box center [512, 11] width 9 height 7
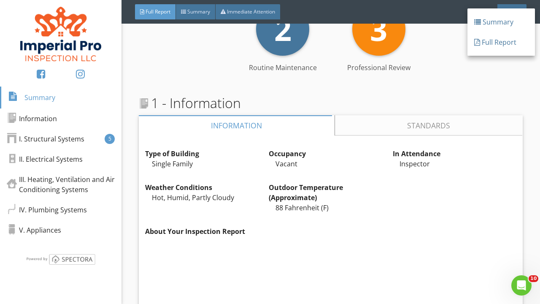
click at [484, 45] on div "Full Report" at bounding box center [501, 42] width 54 height 10
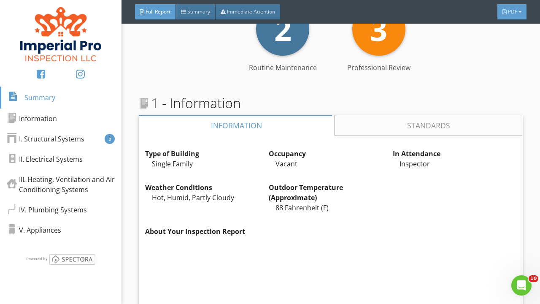
click at [512, 11] on span "PDF" at bounding box center [512, 11] width 9 height 7
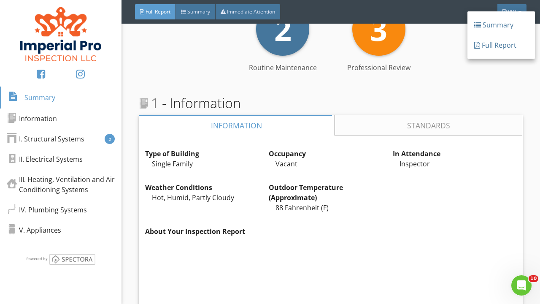
click at [482, 45] on div "Full Report" at bounding box center [501, 45] width 54 height 10
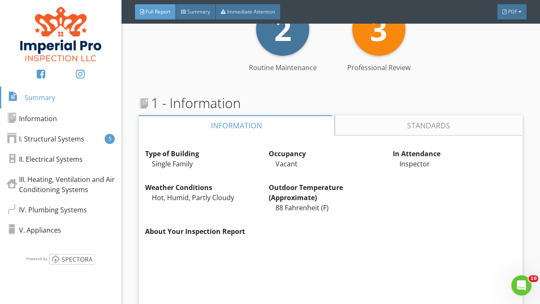
click at [490, 49] on div "2 Routine Maintenance 3 Professional Review" at bounding box center [331, 29] width 384 height 53
click at [508, 19] on div "PDF" at bounding box center [512, 11] width 29 height 15
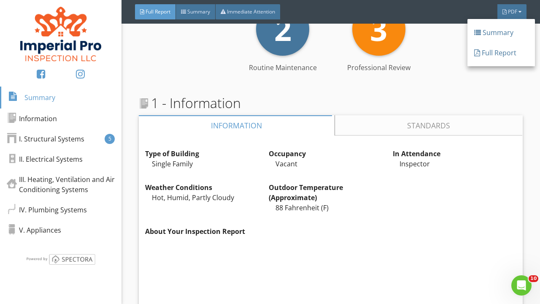
drag, startPoint x: 500, startPoint y: 54, endPoint x: 482, endPoint y: 55, distance: 18.6
click at [500, 55] on div "Full Report" at bounding box center [501, 53] width 54 height 10
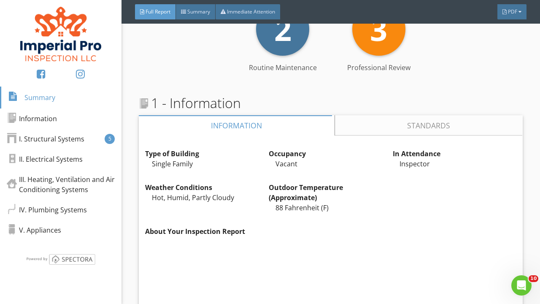
click at [472, 54] on div "2 Routine Maintenance 3 Professional Review" at bounding box center [331, 29] width 384 height 53
drag, startPoint x: 513, startPoint y: 10, endPoint x: 509, endPoint y: 20, distance: 10.4
click at [513, 10] on span "PDF" at bounding box center [512, 11] width 9 height 7
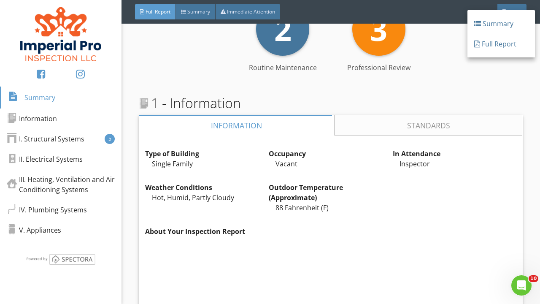
click at [476, 43] on div at bounding box center [477, 44] width 6 height 7
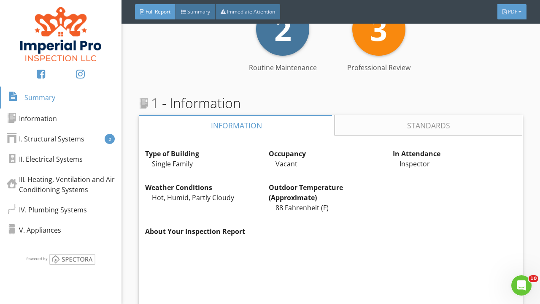
click at [515, 7] on div "PDF" at bounding box center [512, 11] width 29 height 15
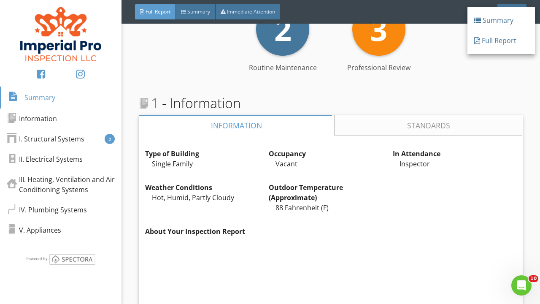
click at [493, 46] on div "Full Report" at bounding box center [502, 40] width 68 height 20
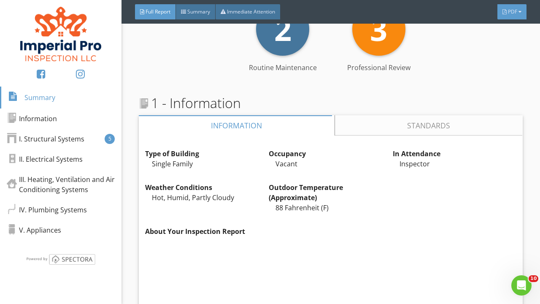
click at [514, 11] on span "PDF" at bounding box center [512, 11] width 9 height 7
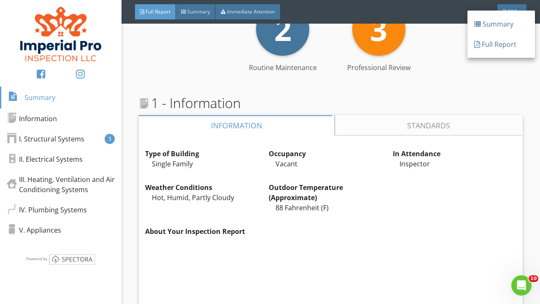
click at [504, 44] on div "Full Report" at bounding box center [501, 44] width 54 height 10
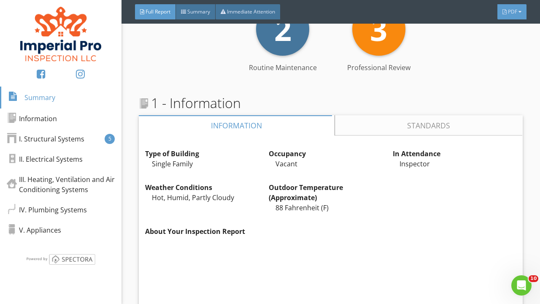
click at [512, 14] on span "PDF" at bounding box center [512, 11] width 9 height 7
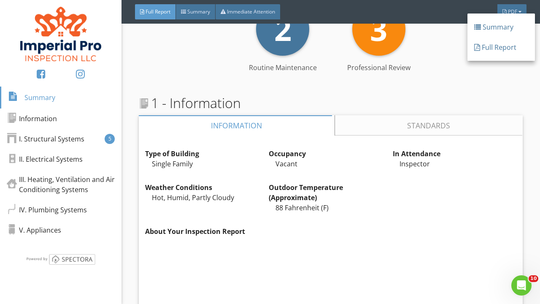
click at [476, 49] on div at bounding box center [477, 47] width 6 height 7
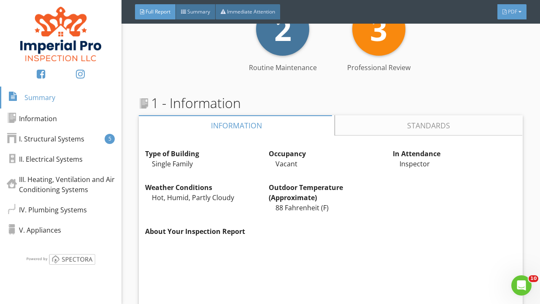
click at [518, 11] on div "PDF" at bounding box center [512, 11] width 29 height 15
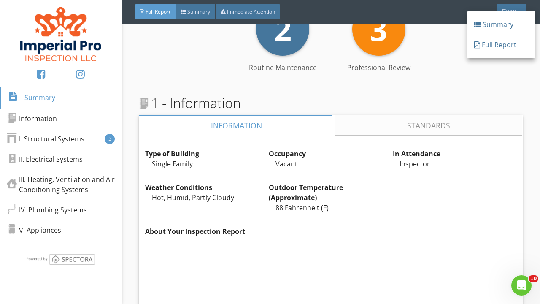
click at [517, 46] on div "Full Report" at bounding box center [501, 45] width 54 height 10
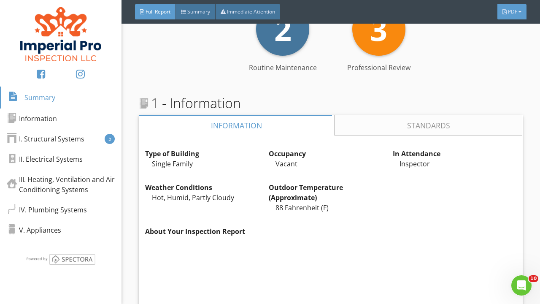
click at [512, 8] on span "PDF" at bounding box center [512, 11] width 9 height 7
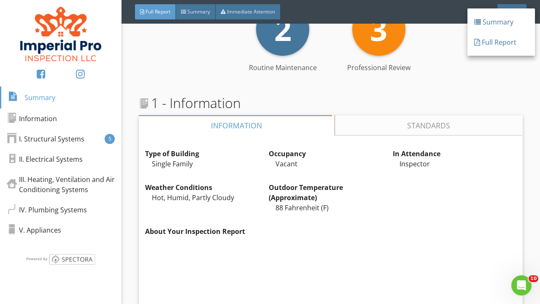
click at [494, 43] on div "Full Report" at bounding box center [501, 42] width 54 height 10
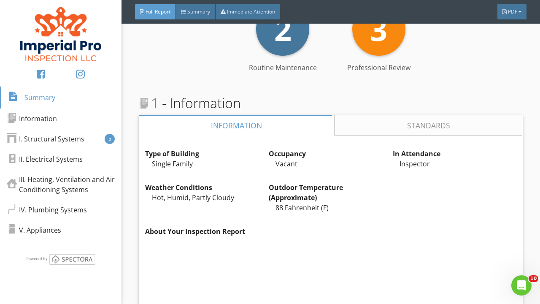
click at [508, 12] on span "PDF" at bounding box center [512, 11] width 9 height 7
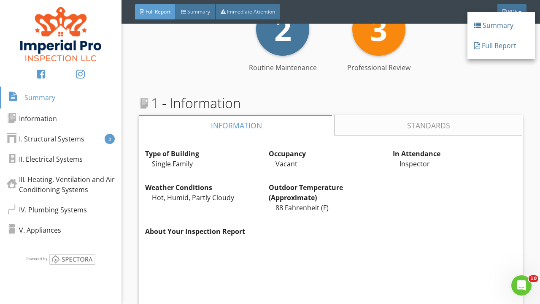
click at [490, 43] on div "Full Report" at bounding box center [501, 46] width 54 height 10
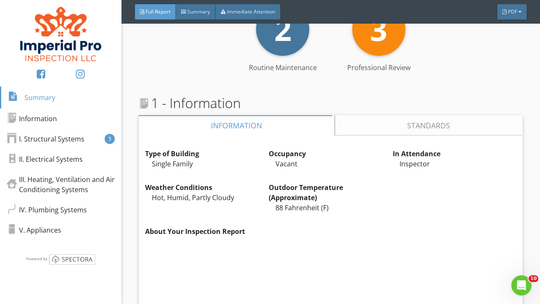
click at [490, 43] on div "2 Routine Maintenance 3 Professional Review" at bounding box center [331, 29] width 384 height 53
click at [515, 14] on span "PDF" at bounding box center [512, 11] width 9 height 7
click at [480, 46] on div "Full Report" at bounding box center [501, 48] width 54 height 10
click at [516, 10] on span "PDF" at bounding box center [512, 11] width 9 height 7
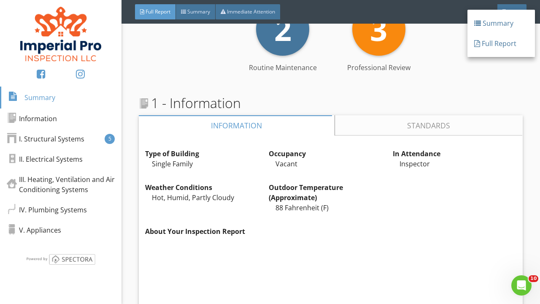
click at [500, 45] on div "Full Report" at bounding box center [501, 43] width 54 height 10
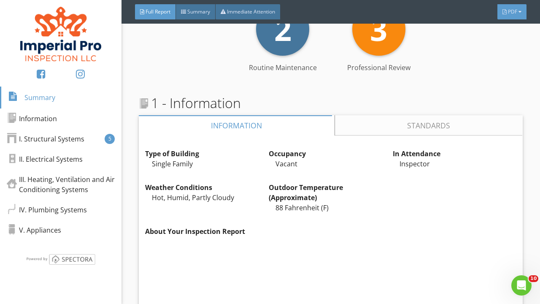
click at [513, 8] on div "PDF" at bounding box center [512, 11] width 29 height 15
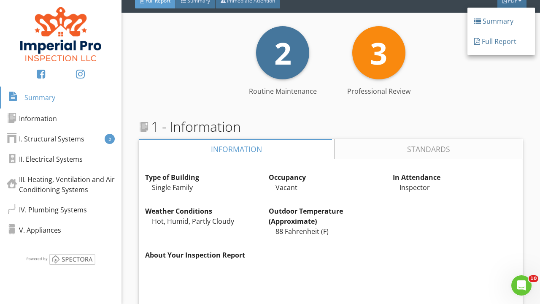
scroll to position [0, 0]
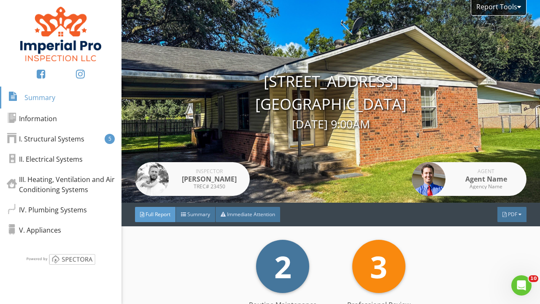
click at [491, 99] on div "1234 Main Street Richmond, TX 77406 8/26/2025 9:00AM" at bounding box center [331, 101] width 419 height 63
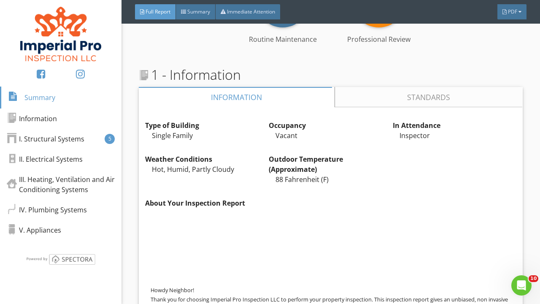
scroll to position [310, 0]
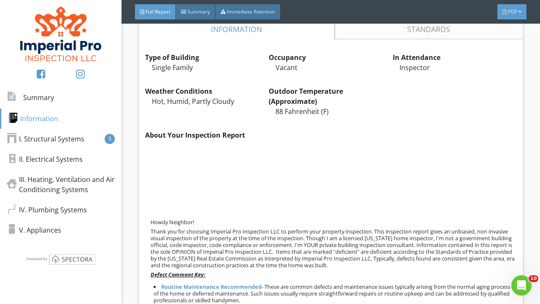
click at [514, 14] on span "PDF" at bounding box center [512, 11] width 9 height 7
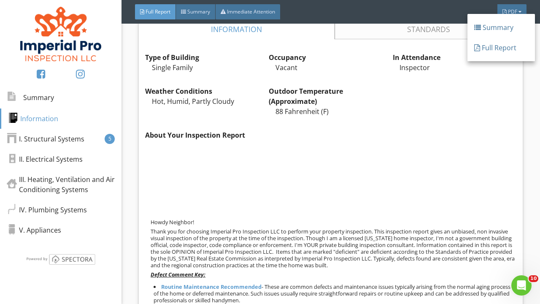
click at [491, 47] on div "Full Report" at bounding box center [501, 48] width 54 height 10
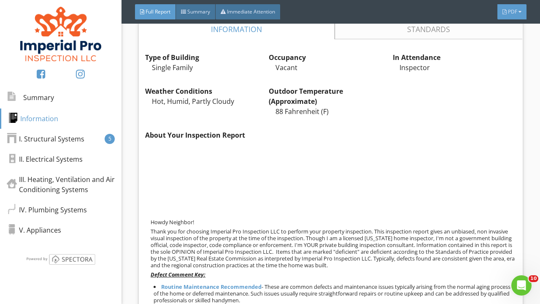
click at [509, 18] on div "PDF" at bounding box center [512, 11] width 29 height 15
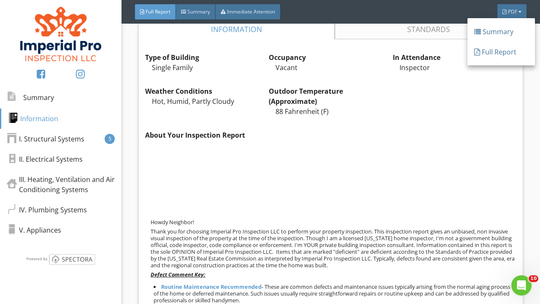
click at [498, 54] on div "Full Report" at bounding box center [501, 52] width 54 height 10
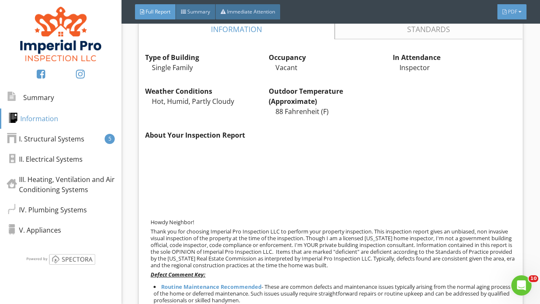
click at [521, 5] on div "PDF" at bounding box center [512, 11] width 29 height 15
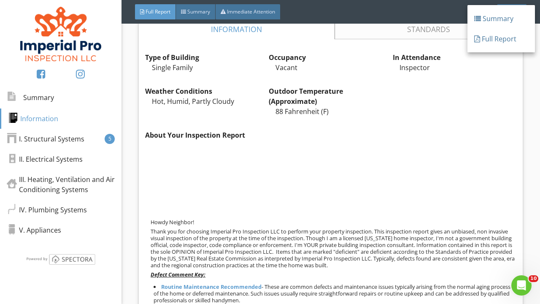
click at [480, 40] on div at bounding box center [477, 38] width 6 height 7
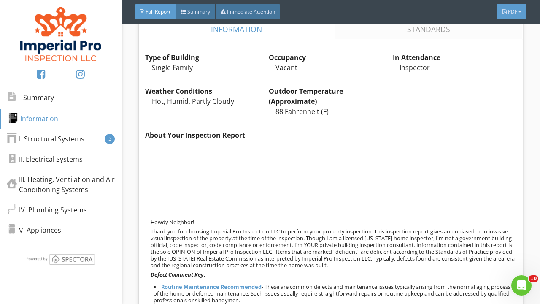
click at [507, 11] on div "PDF" at bounding box center [512, 11] width 29 height 15
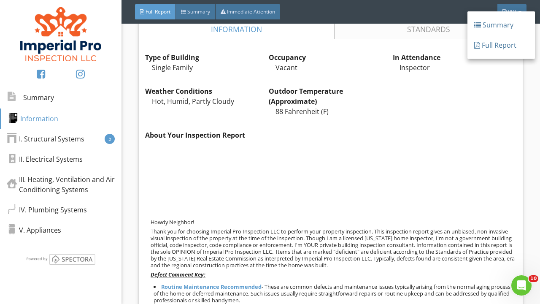
click at [498, 43] on div "Full Report" at bounding box center [501, 45] width 54 height 10
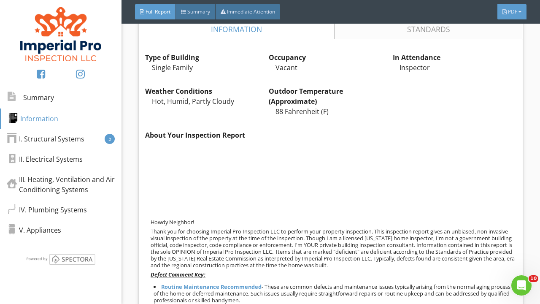
click at [513, 9] on span "PDF" at bounding box center [512, 11] width 9 height 7
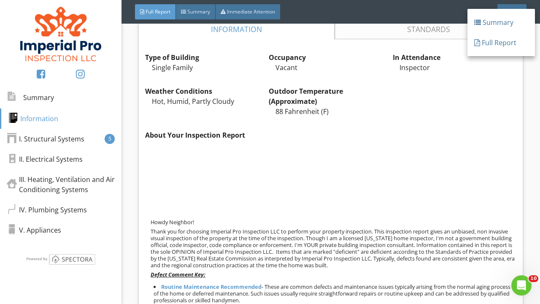
click at [479, 40] on div at bounding box center [477, 42] width 6 height 7
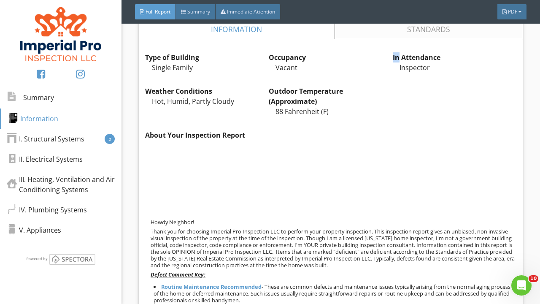
click at [479, 40] on div "Type of Building Single Family Edit Occupancy Vacant Edit In Attendance Inspect…" at bounding box center [331, 295] width 384 height 513
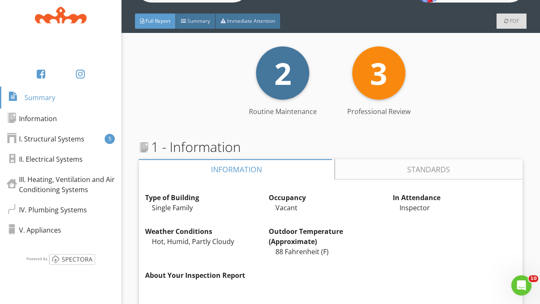
scroll to position [195, 0]
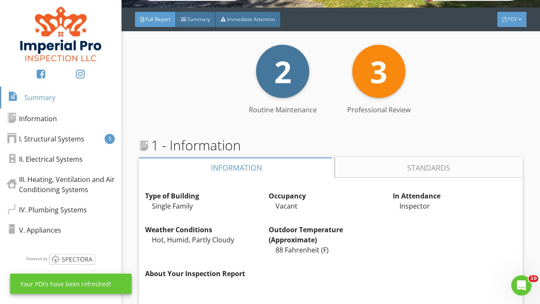
click at [505, 23] on div "PDF" at bounding box center [512, 19] width 29 height 15
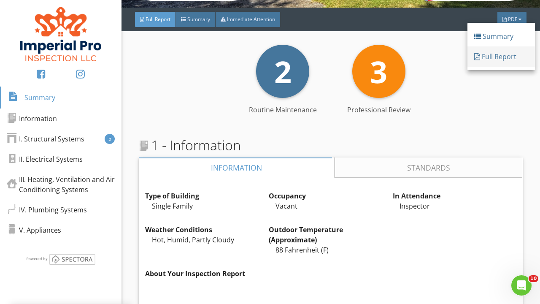
click at [482, 55] on div "Full Report" at bounding box center [501, 56] width 54 height 10
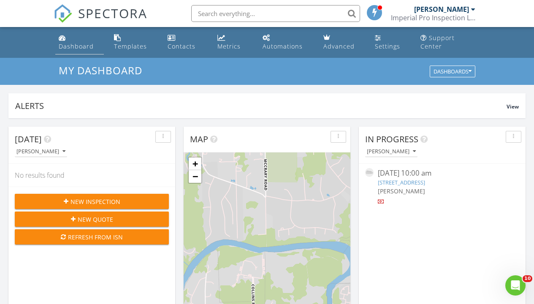
click at [68, 43] on div "Dashboard" at bounding box center [76, 46] width 35 height 8
